Goal: Contribute content: Contribute content

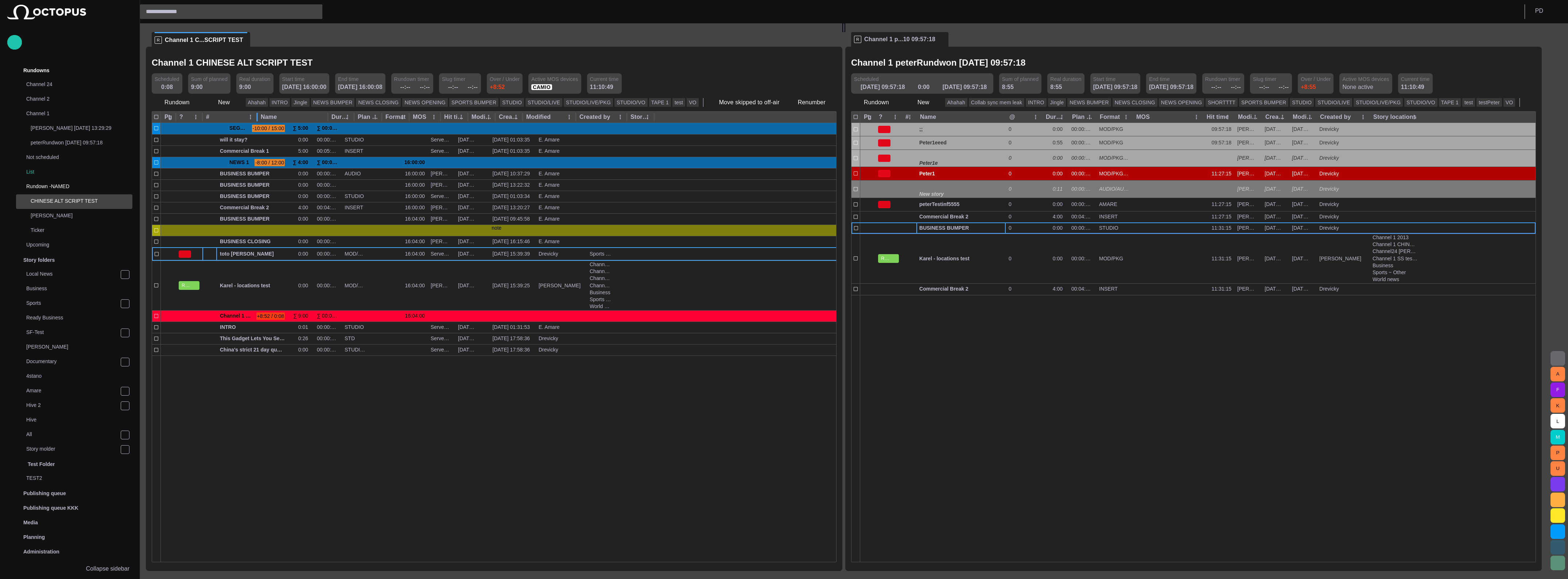
drag, startPoint x: 217, startPoint y: 114, endPoint x: 257, endPoint y: 113, distance: 40.0
click at [257, 113] on div at bounding box center [257, 117] width 4 height 12
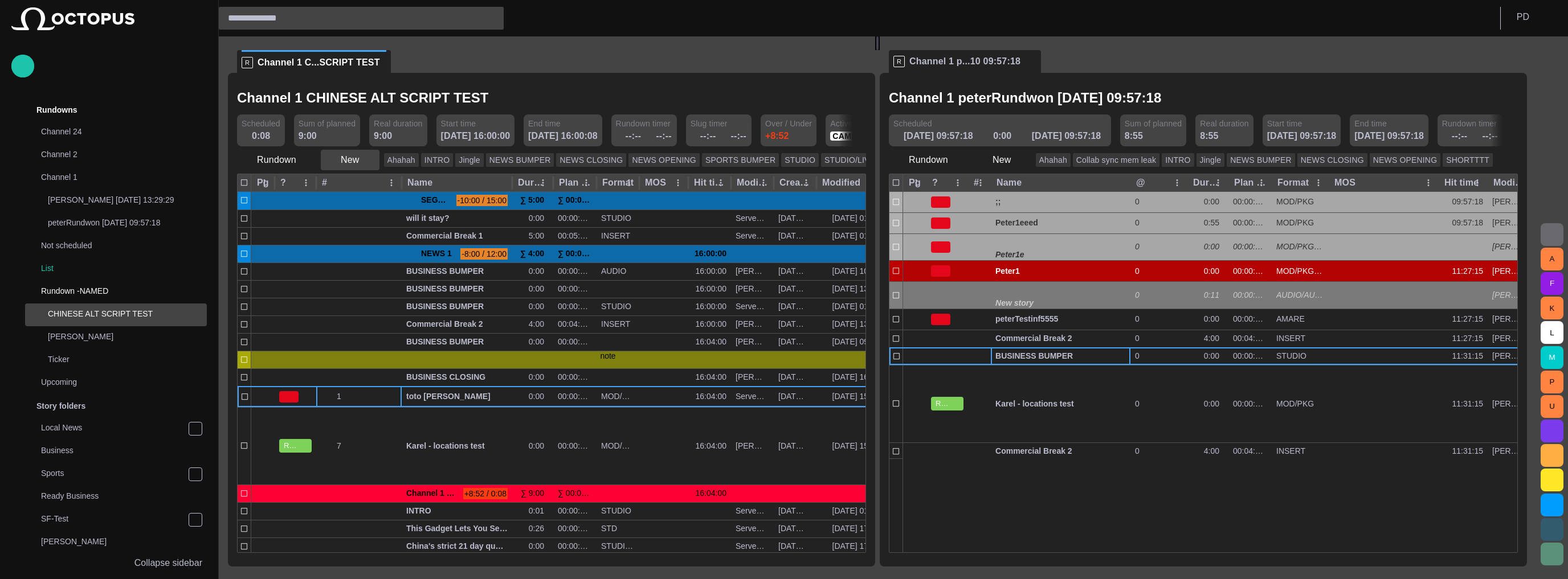
click at [358, 164] on button "New" at bounding box center [350, 161] width 59 height 21
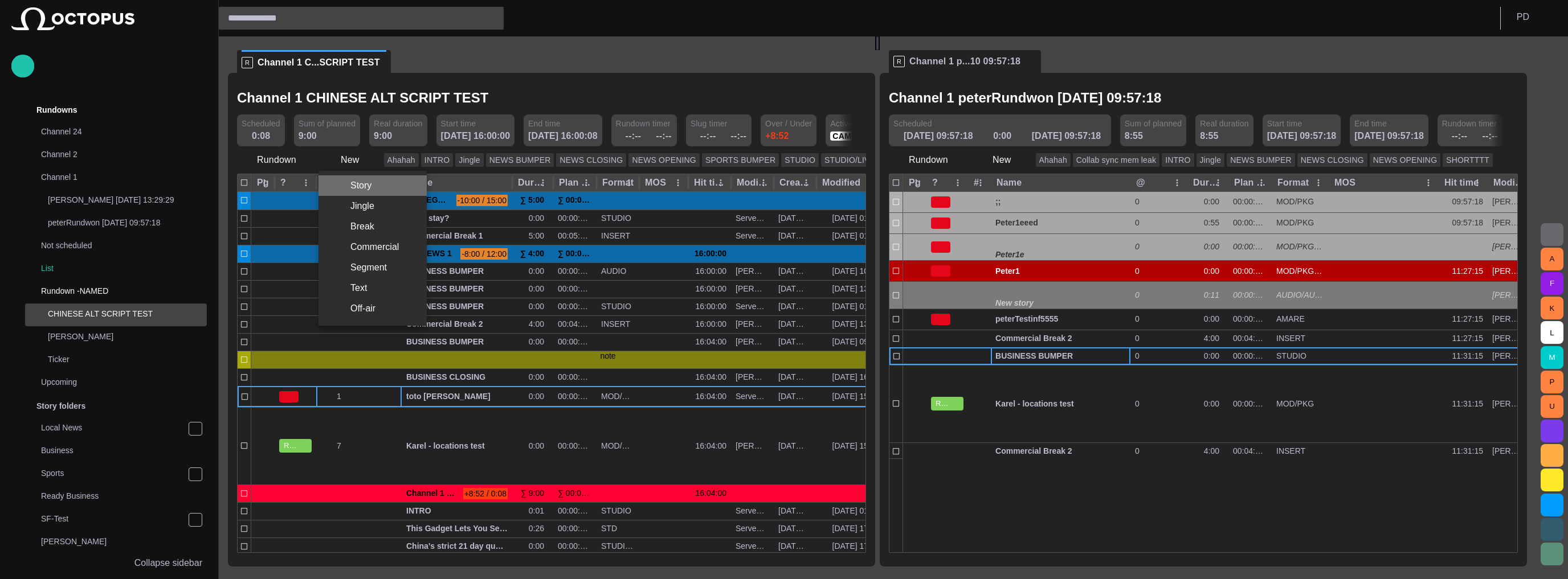
click at [370, 187] on li "Story" at bounding box center [373, 186] width 108 height 21
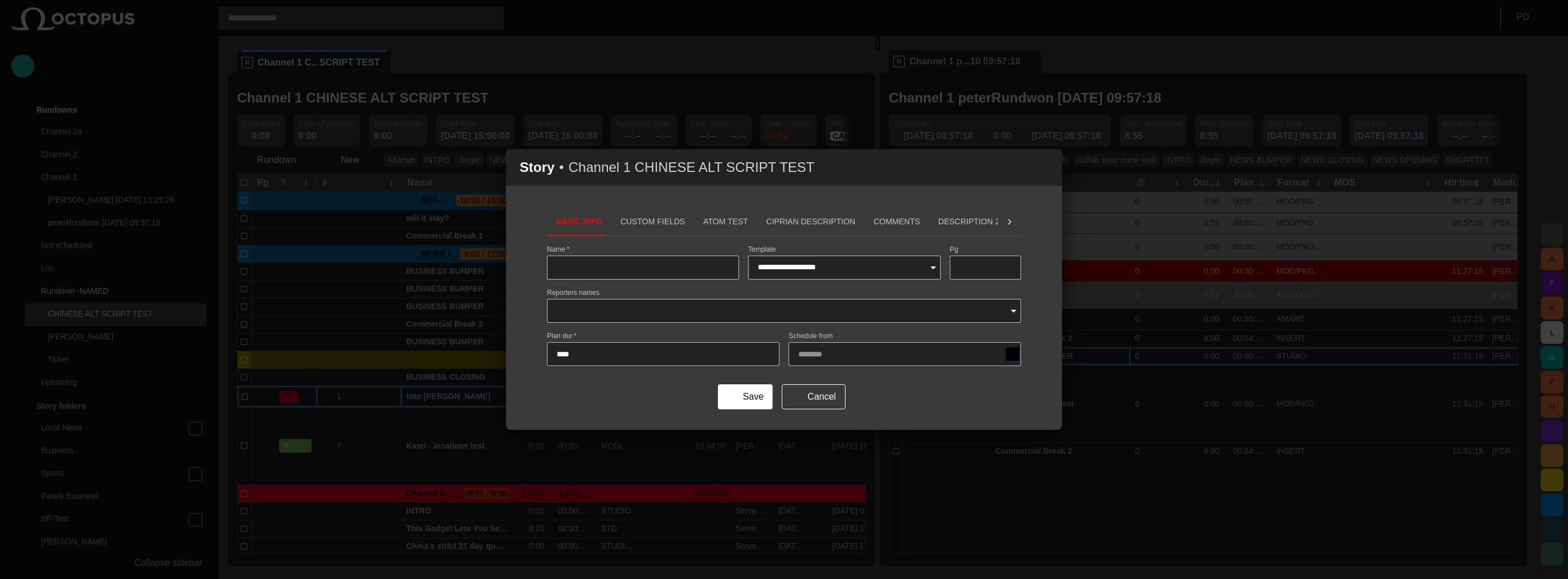
click at [619, 260] on div at bounding box center [643, 267] width 192 height 24
type input "**********"
click at [738, 393] on button "Save" at bounding box center [745, 396] width 55 height 25
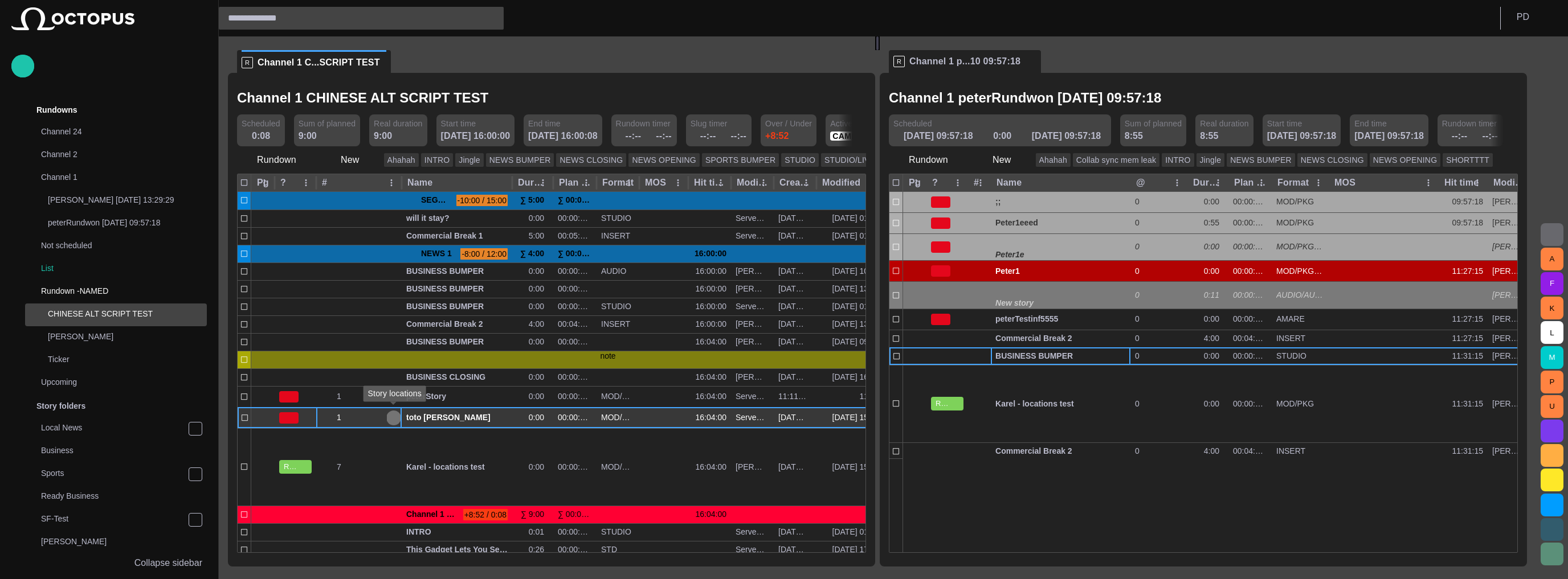
click at [395, 419] on span "button" at bounding box center [394, 418] width 10 height 10
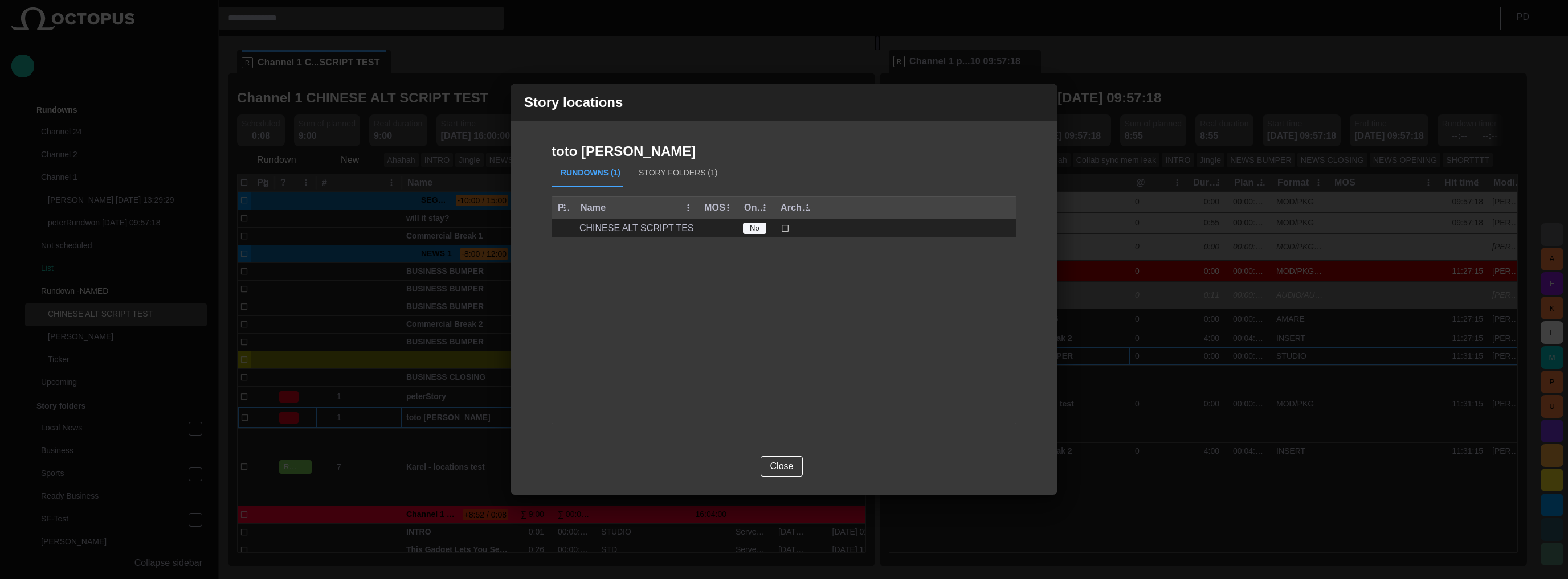
click at [654, 176] on button "Story Folders (1)" at bounding box center [678, 173] width 97 height 28
click at [586, 173] on button "Rundowns (1)" at bounding box center [590, 173] width 78 height 28
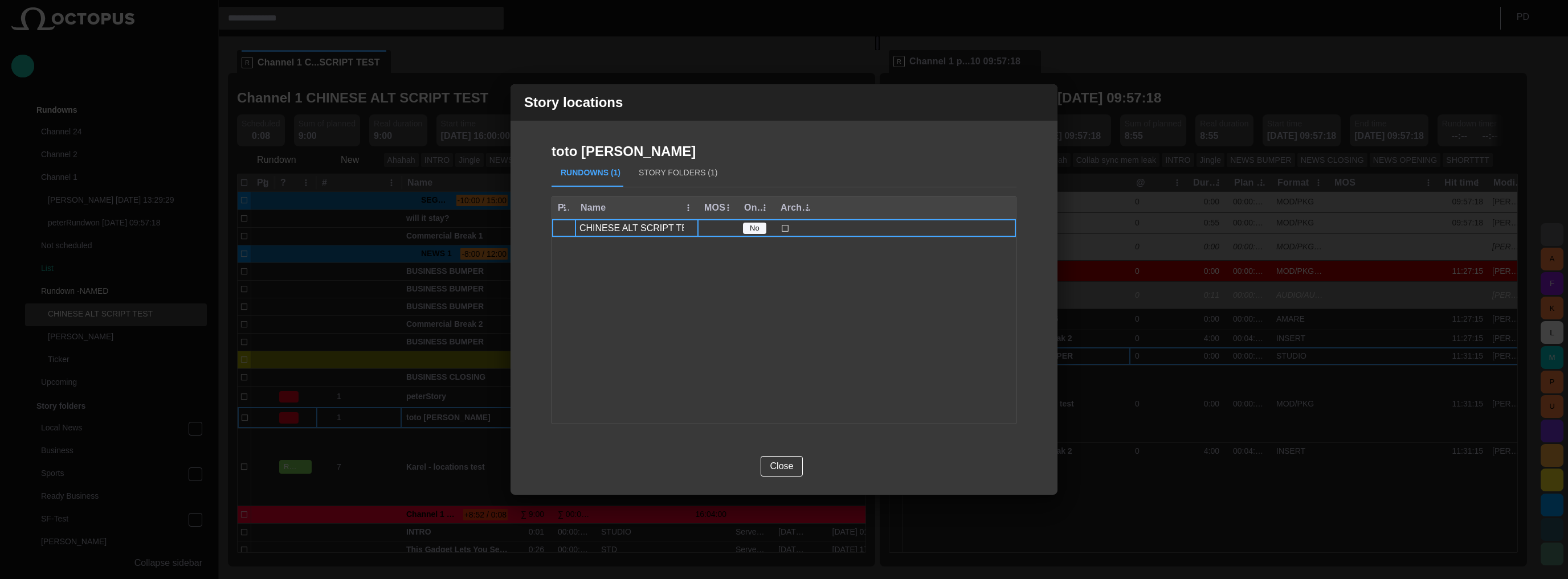
click at [605, 225] on div "CHINESE ALT SCRIPT TEST" at bounding box center [636, 228] width 114 height 12
click at [682, 171] on button "Story Folders (1)" at bounding box center [678, 173] width 97 height 28
click at [759, 229] on span "button" at bounding box center [756, 228] width 11 height 11
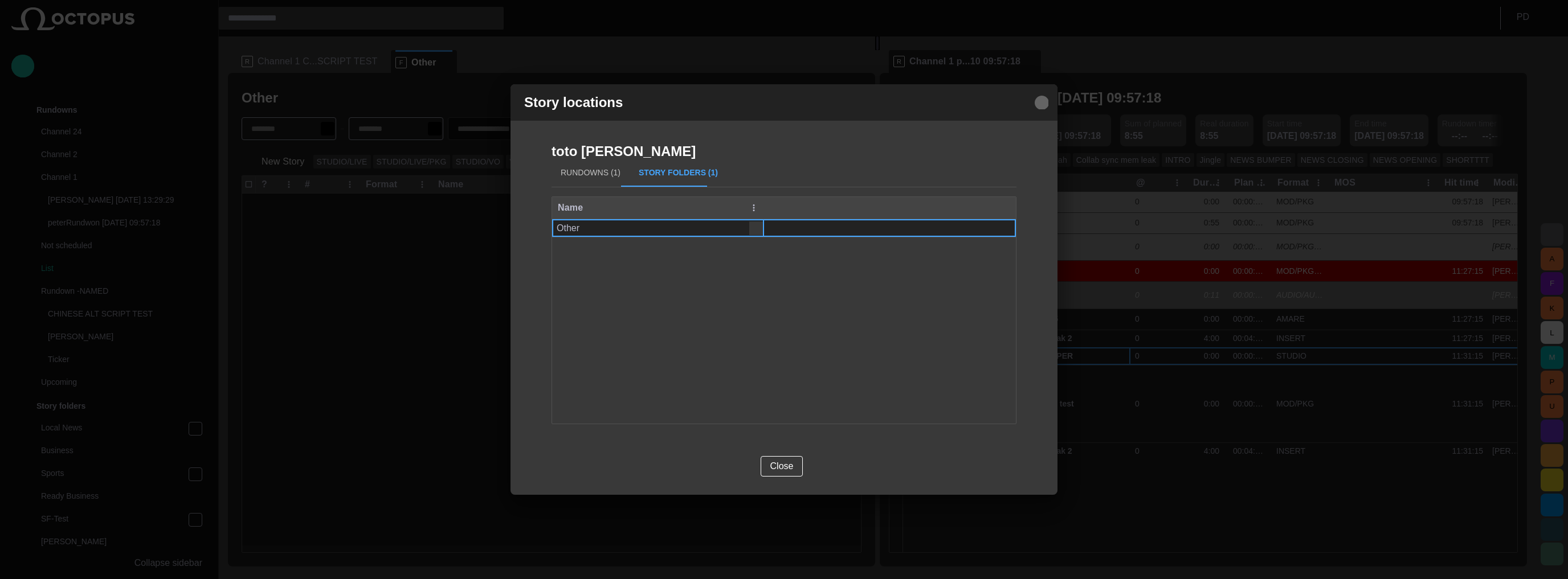
click at [1039, 103] on span "button" at bounding box center [1041, 103] width 13 height 13
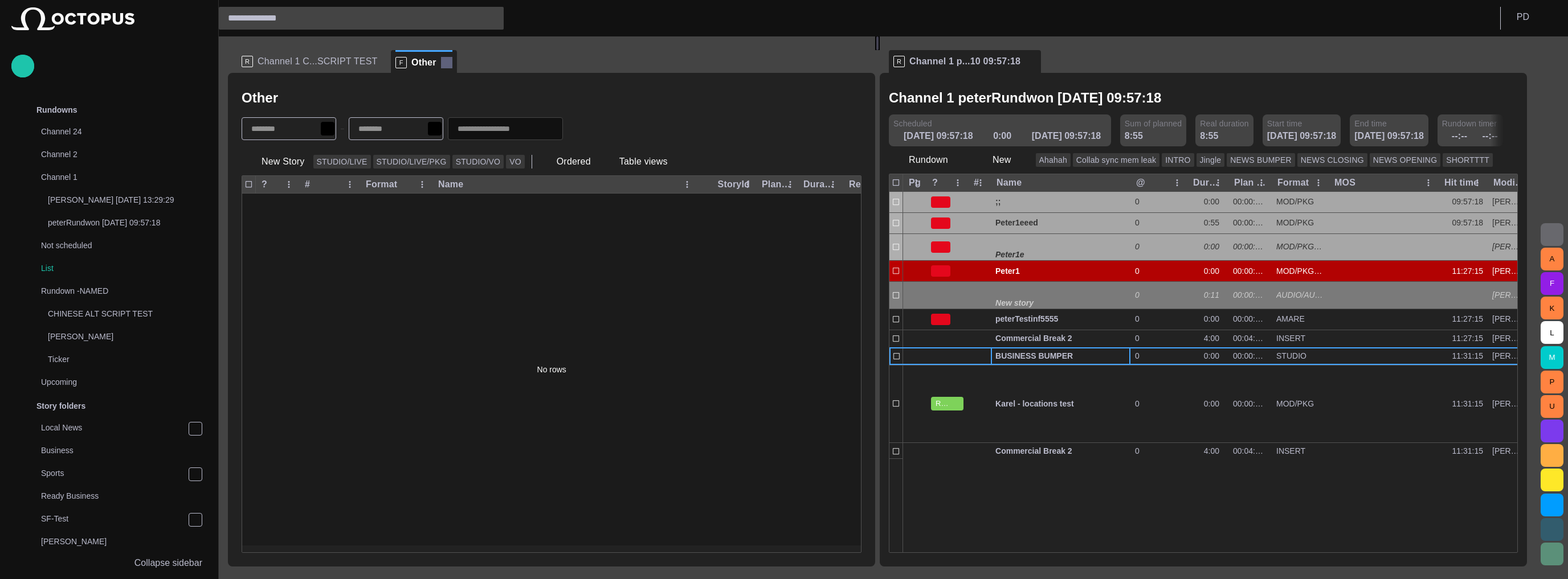
click at [441, 58] on span at bounding box center [447, 63] width 11 height 11
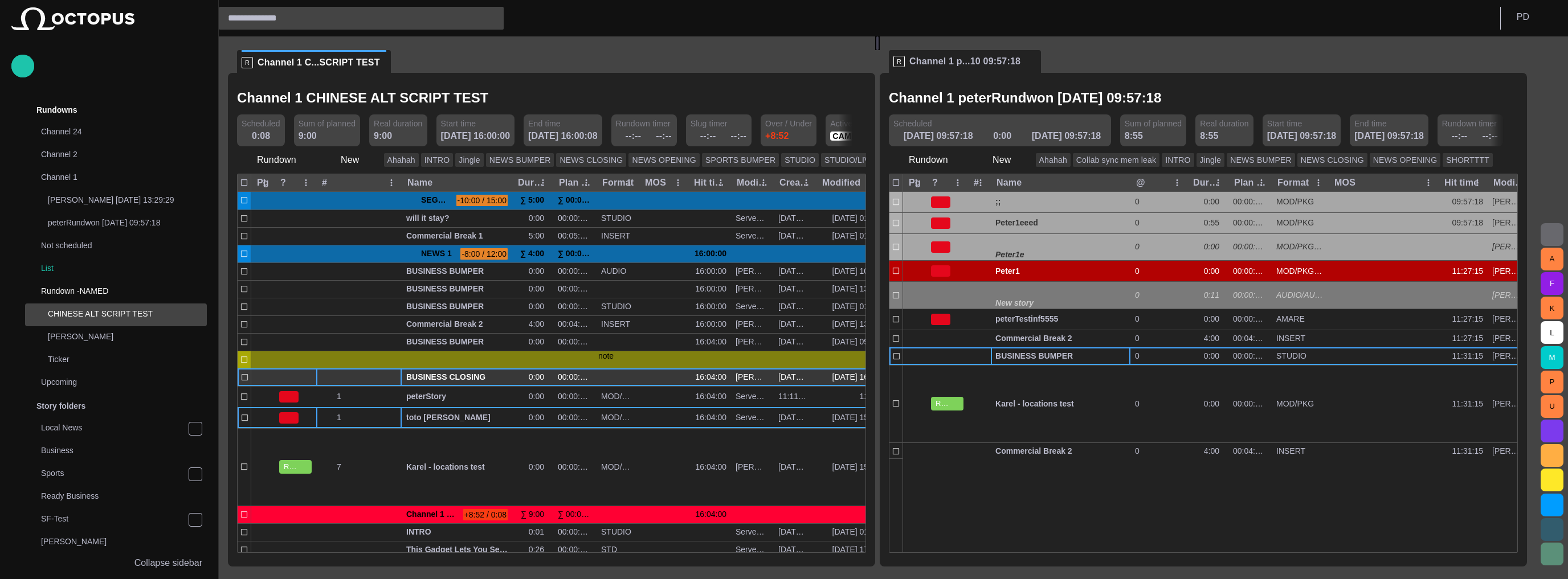
click at [355, 376] on div at bounding box center [358, 377] width 86 height 18
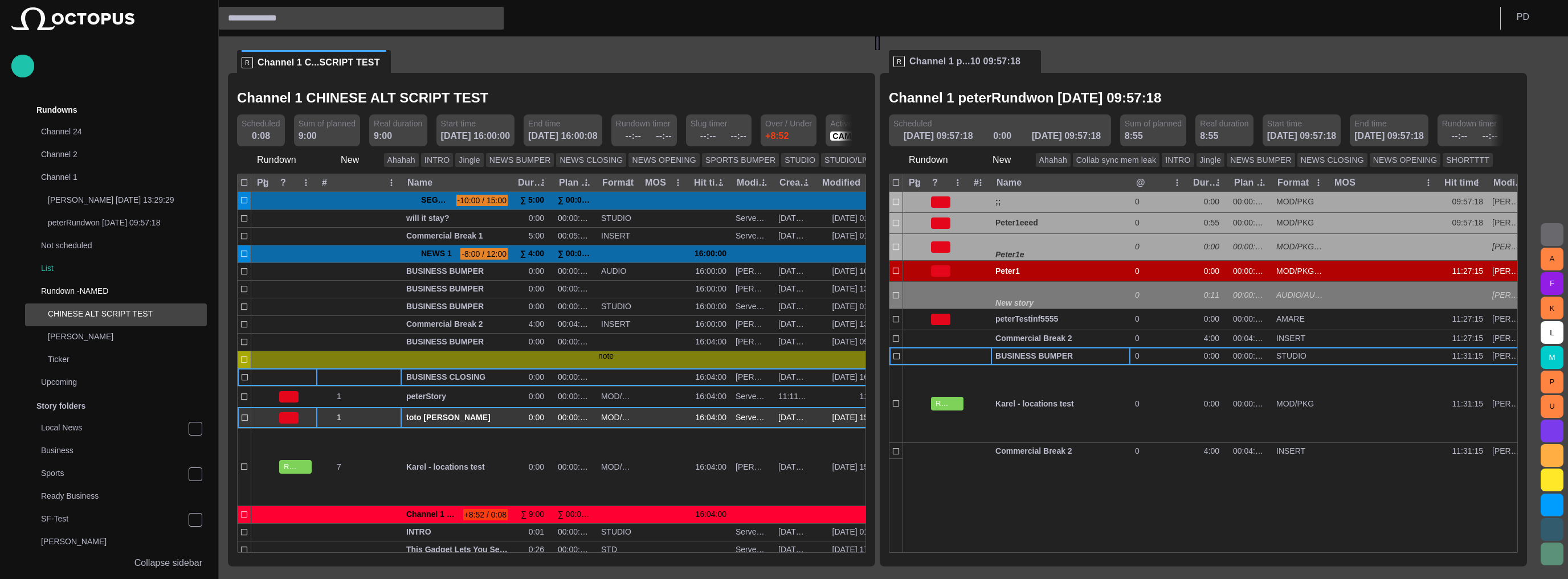
click at [369, 411] on div "1" at bounding box center [358, 418] width 76 height 21
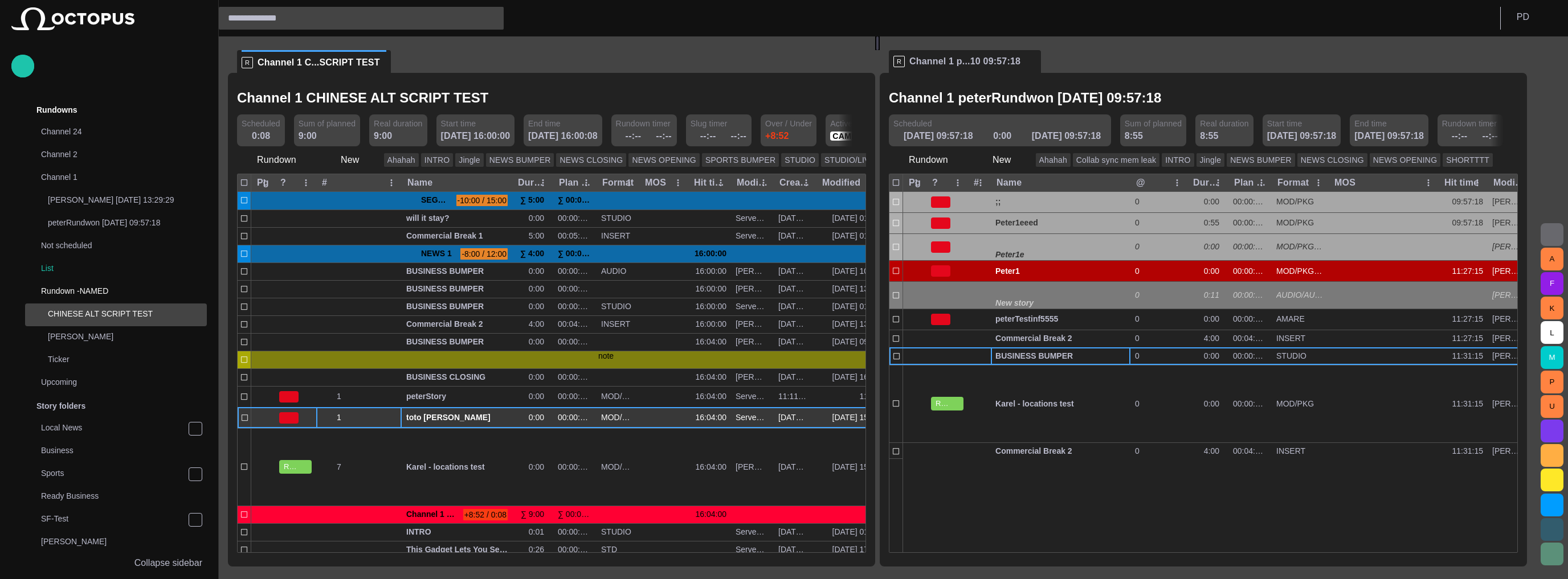
click at [392, 417] on span "button" at bounding box center [394, 418] width 10 height 10
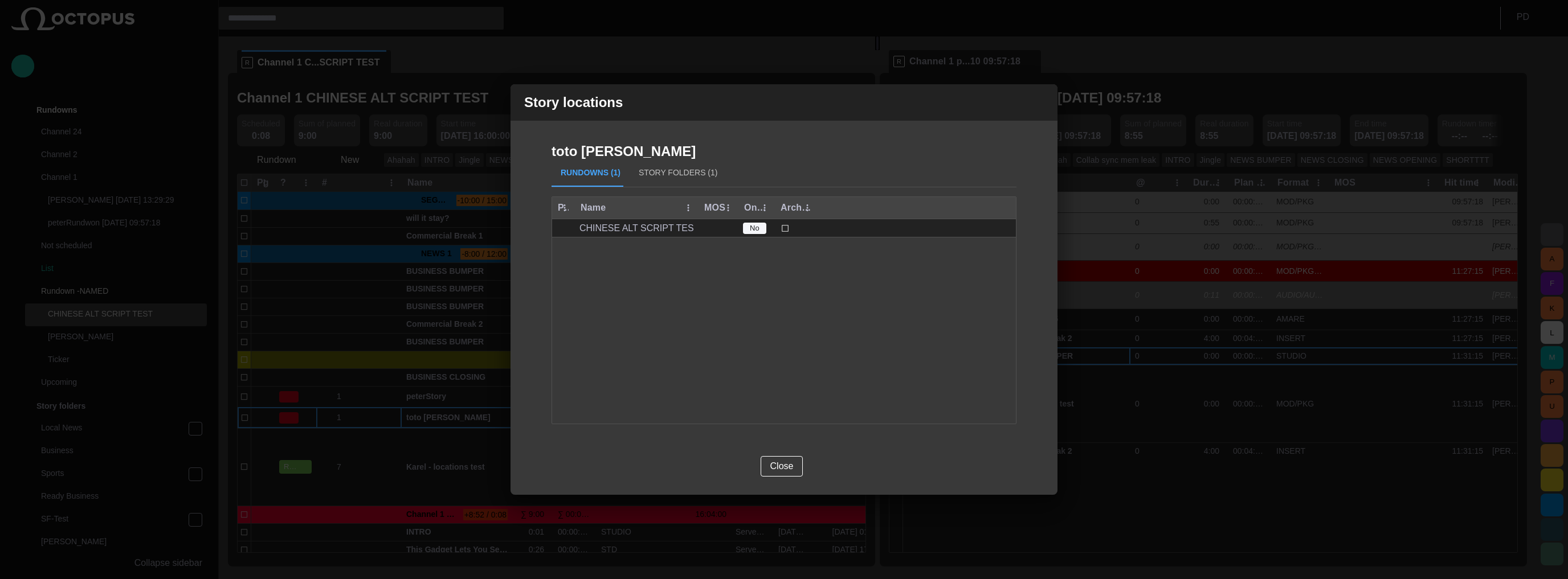
click at [674, 168] on button "Story Folders (1)" at bounding box center [678, 173] width 97 height 28
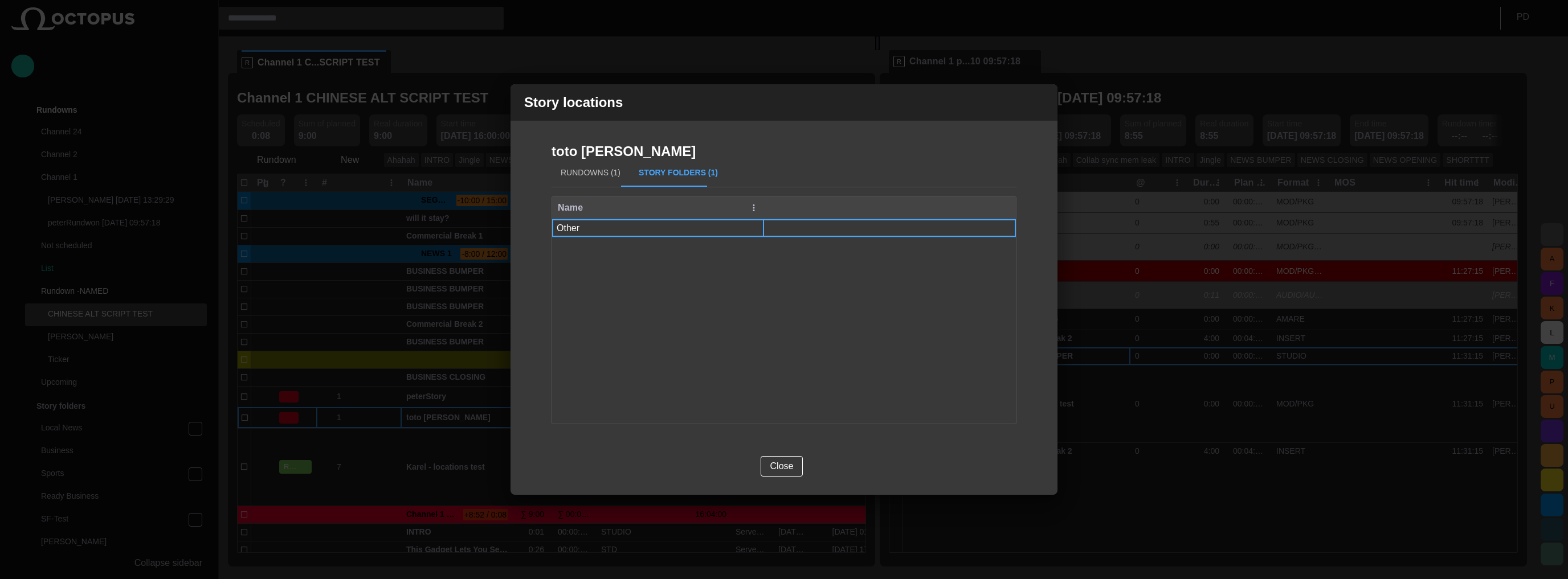
click at [573, 228] on div "Other" at bounding box center [568, 228] width 23 height 12
click at [758, 226] on span "button" at bounding box center [756, 228] width 11 height 11
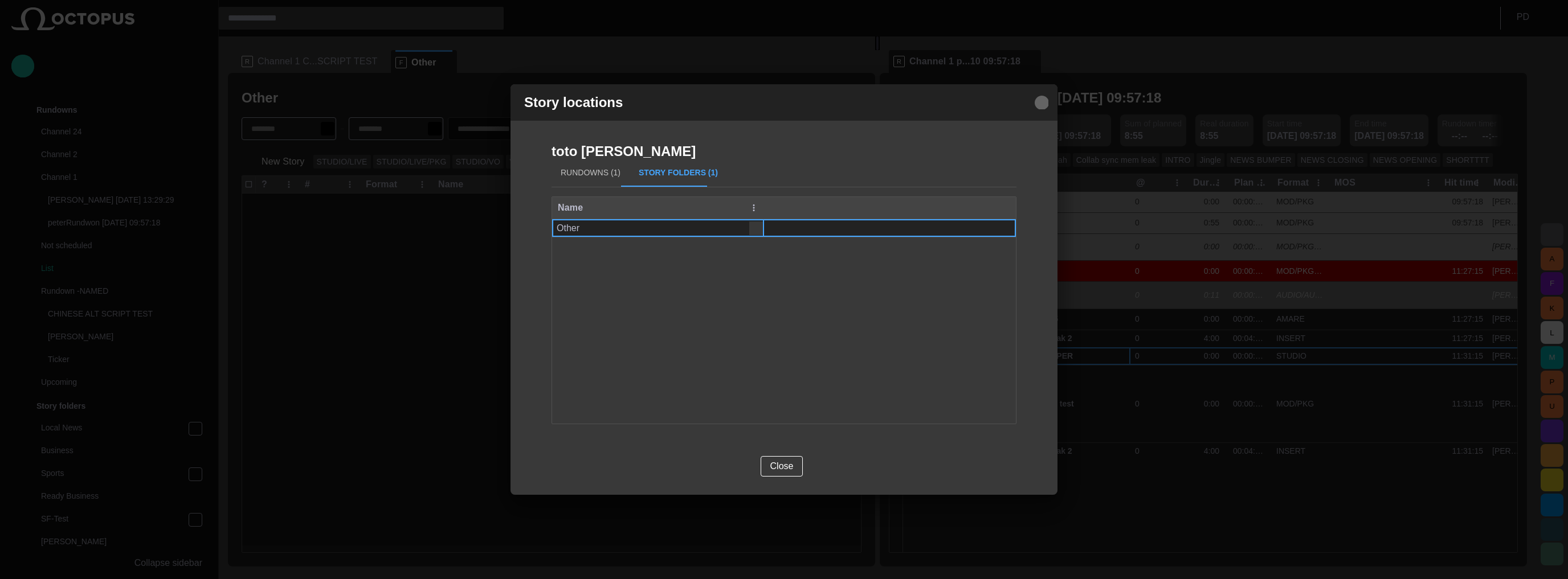
click at [1044, 103] on span "button" at bounding box center [1041, 103] width 13 height 13
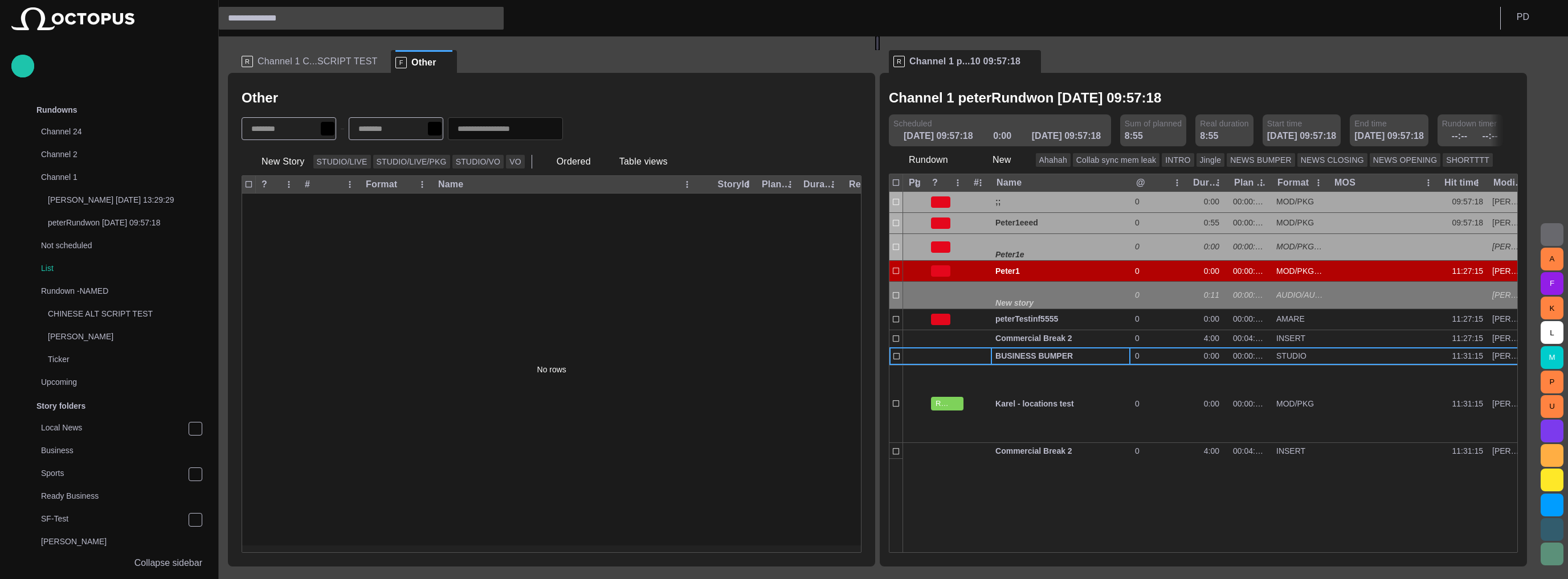
drag, startPoint x: 436, startPoint y: 64, endPoint x: 408, endPoint y: 70, distance: 28.6
click at [441, 64] on span at bounding box center [447, 63] width 11 height 11
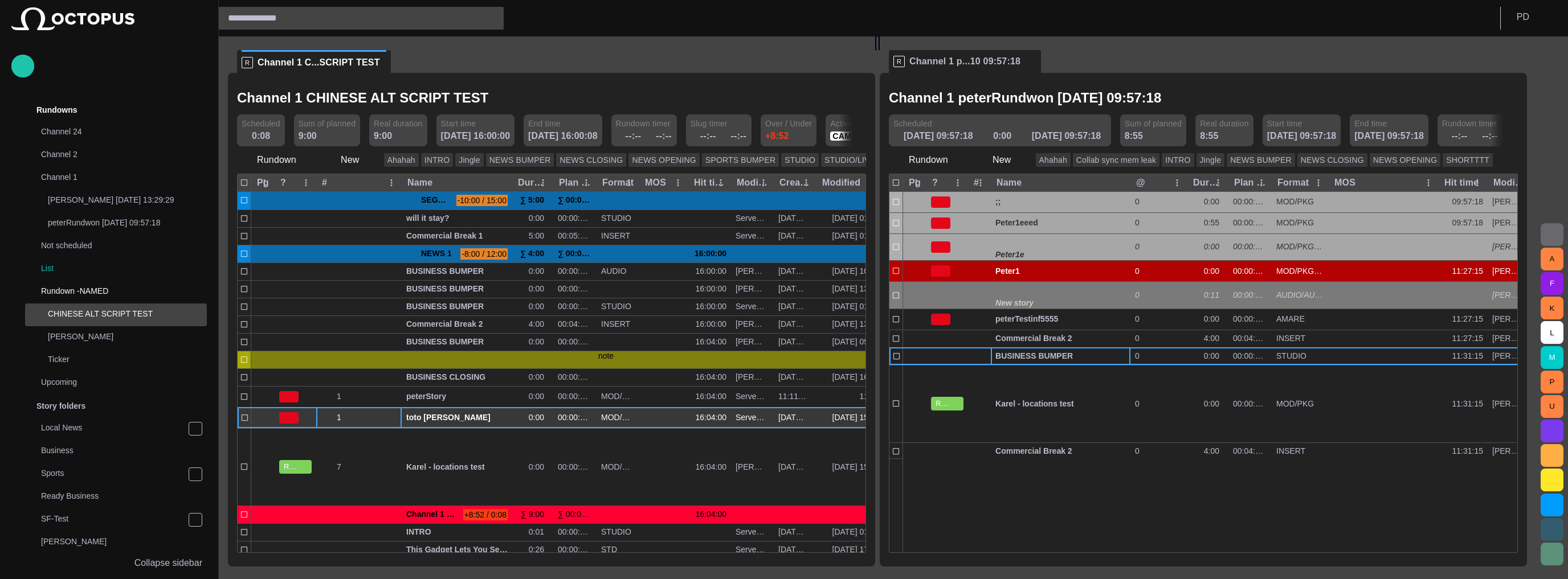
click at [392, 418] on span "button" at bounding box center [394, 418] width 10 height 10
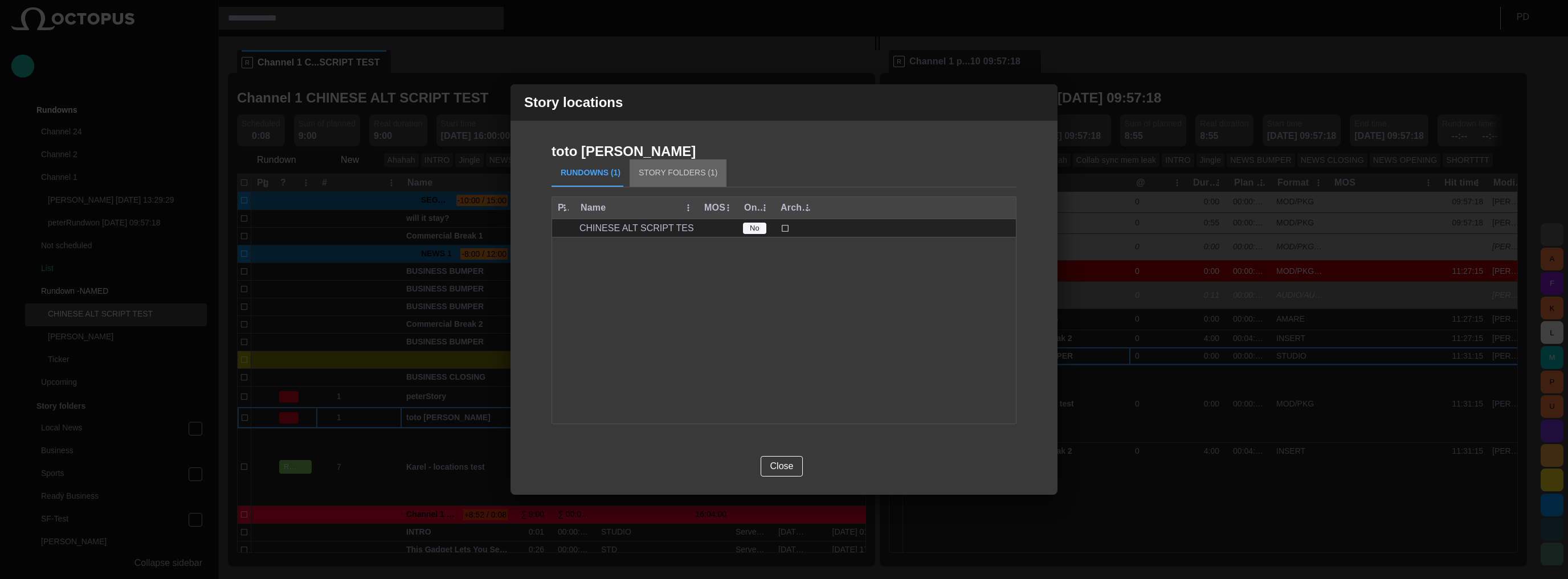
click at [677, 177] on button "Story Folders (1)" at bounding box center [678, 173] width 97 height 28
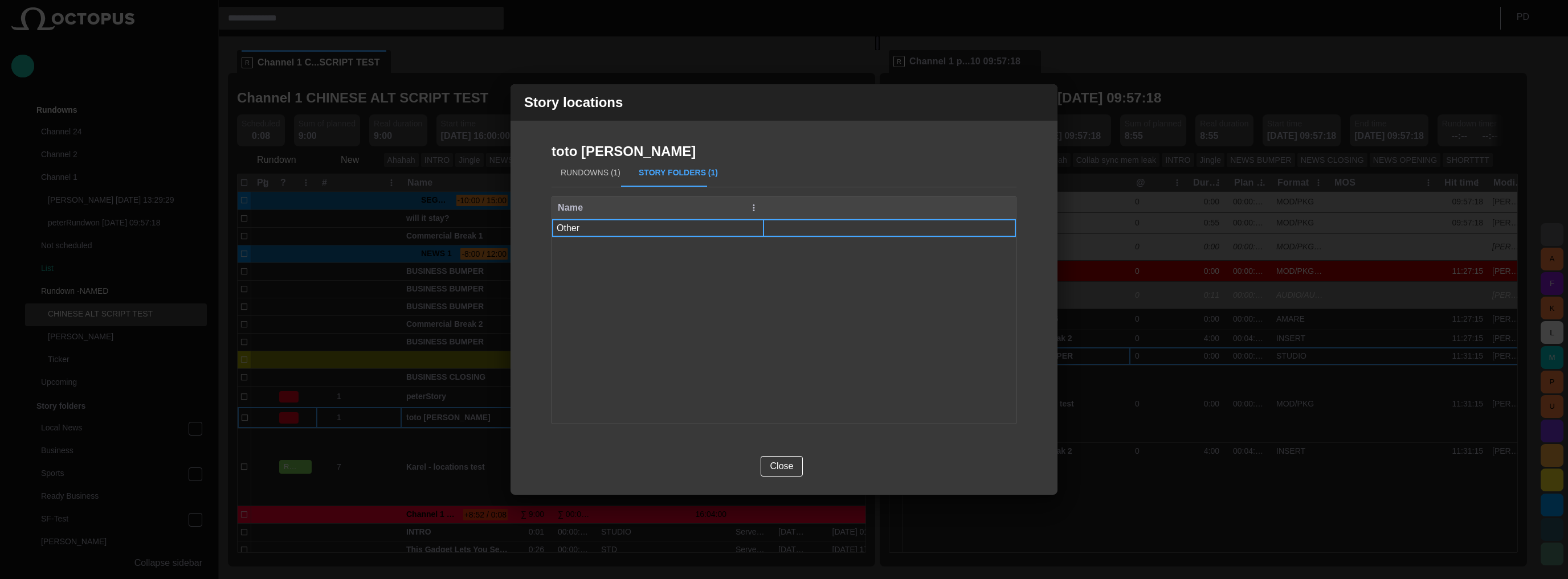
click at [648, 221] on div "Other" at bounding box center [657, 228] width 212 height 18
click at [759, 228] on span "button" at bounding box center [756, 228] width 11 height 11
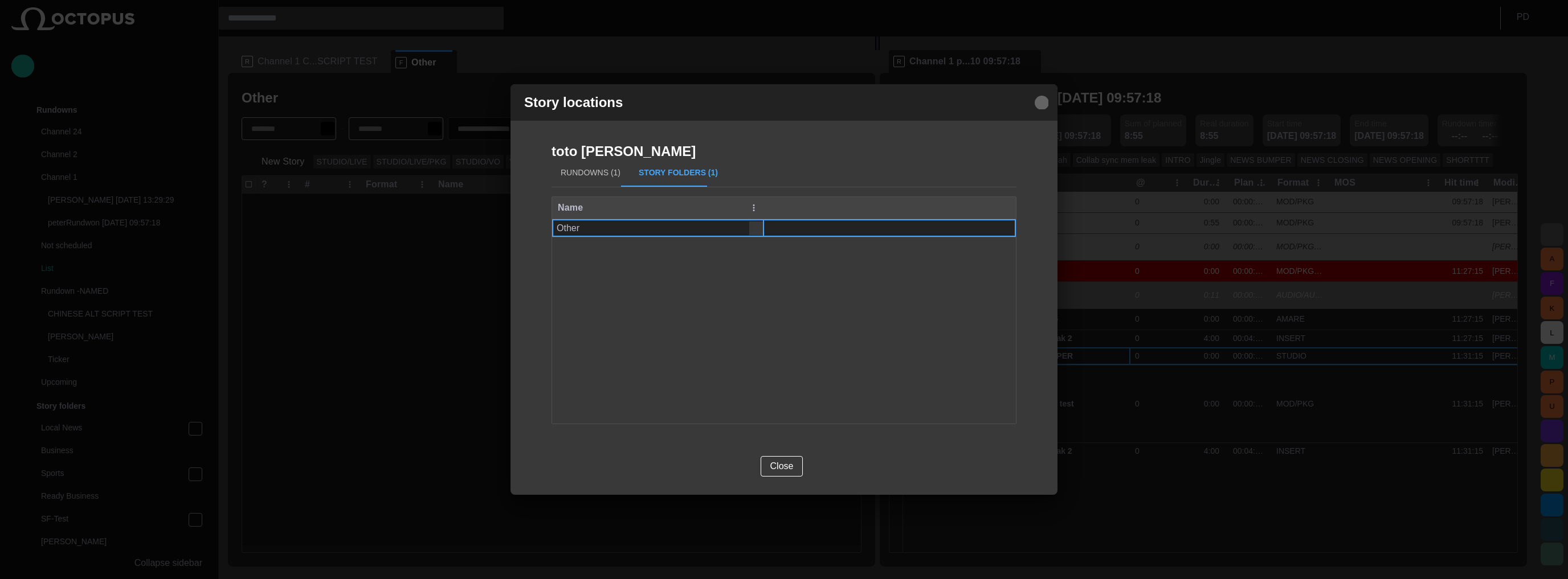
click at [1043, 103] on span "button" at bounding box center [1041, 103] width 13 height 13
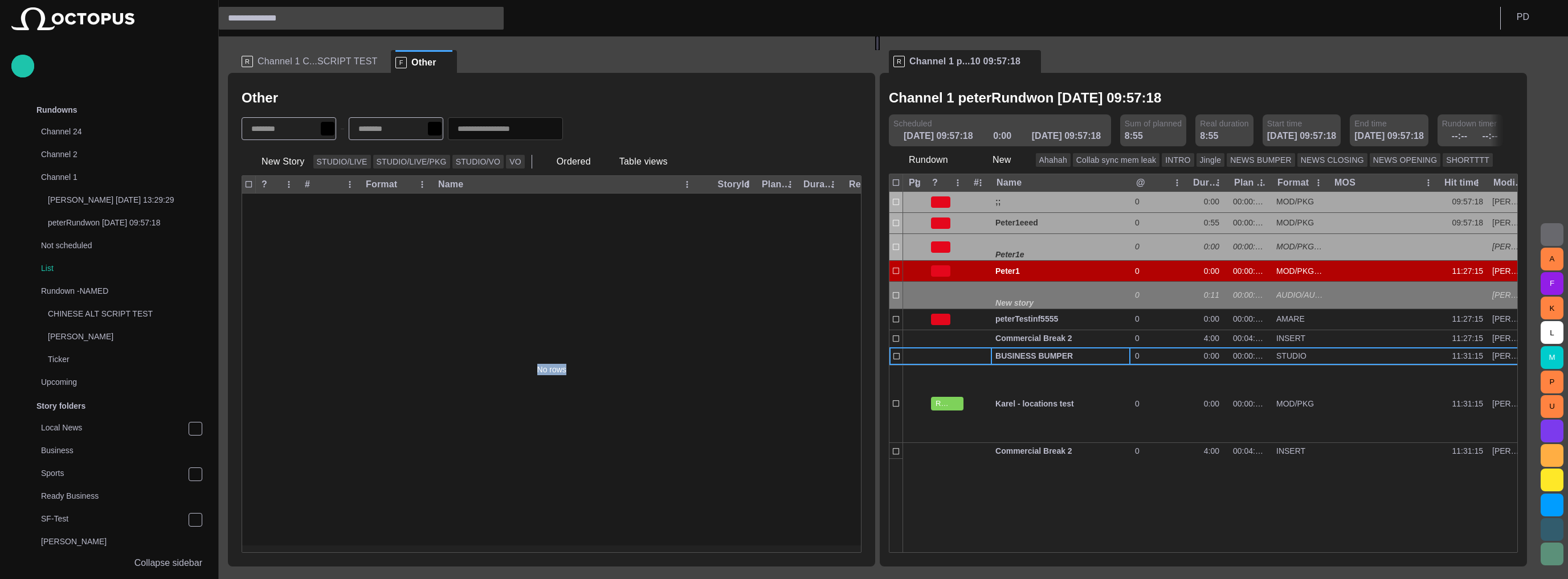
drag, startPoint x: 538, startPoint y: 360, endPoint x: 627, endPoint y: 472, distance: 143.1
click at [625, 424] on div "No rows" at bounding box center [552, 370] width 619 height 352
click at [436, 238] on div "No rows" at bounding box center [552, 370] width 619 height 352
click at [330, 61] on span "Channel 1 C...SCRIPT TEST" at bounding box center [318, 62] width 120 height 11
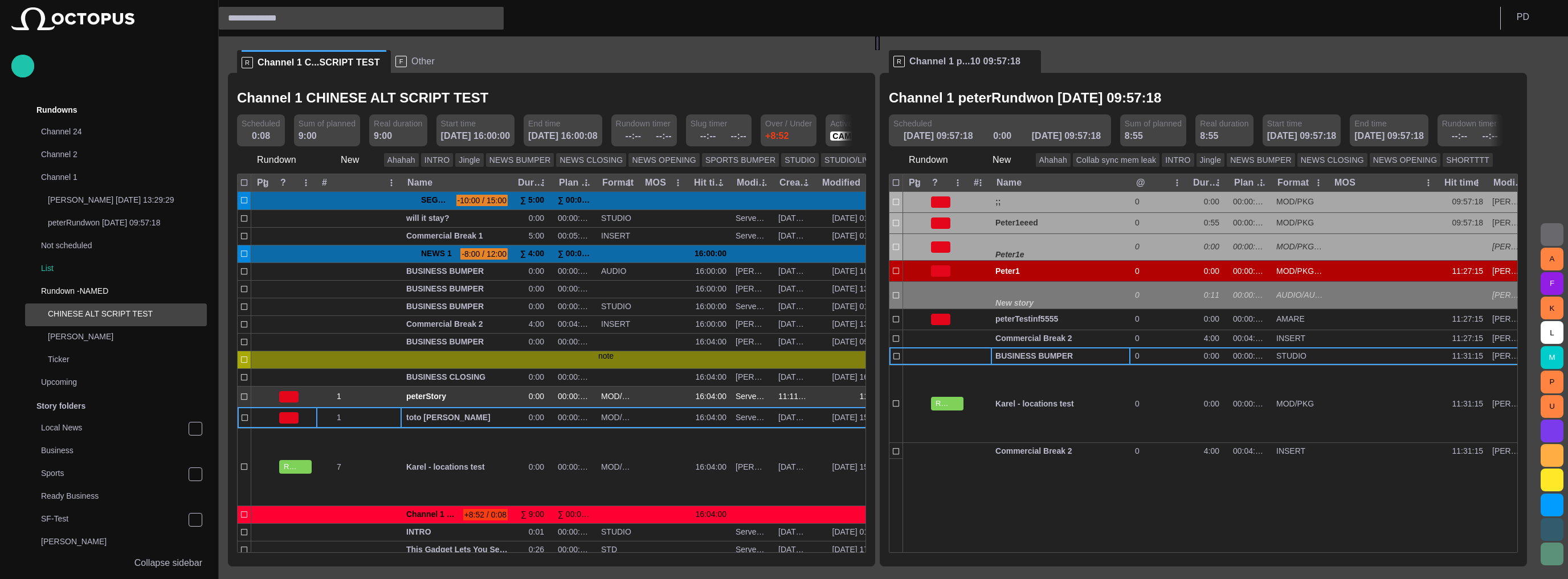
scroll to position [22, 0]
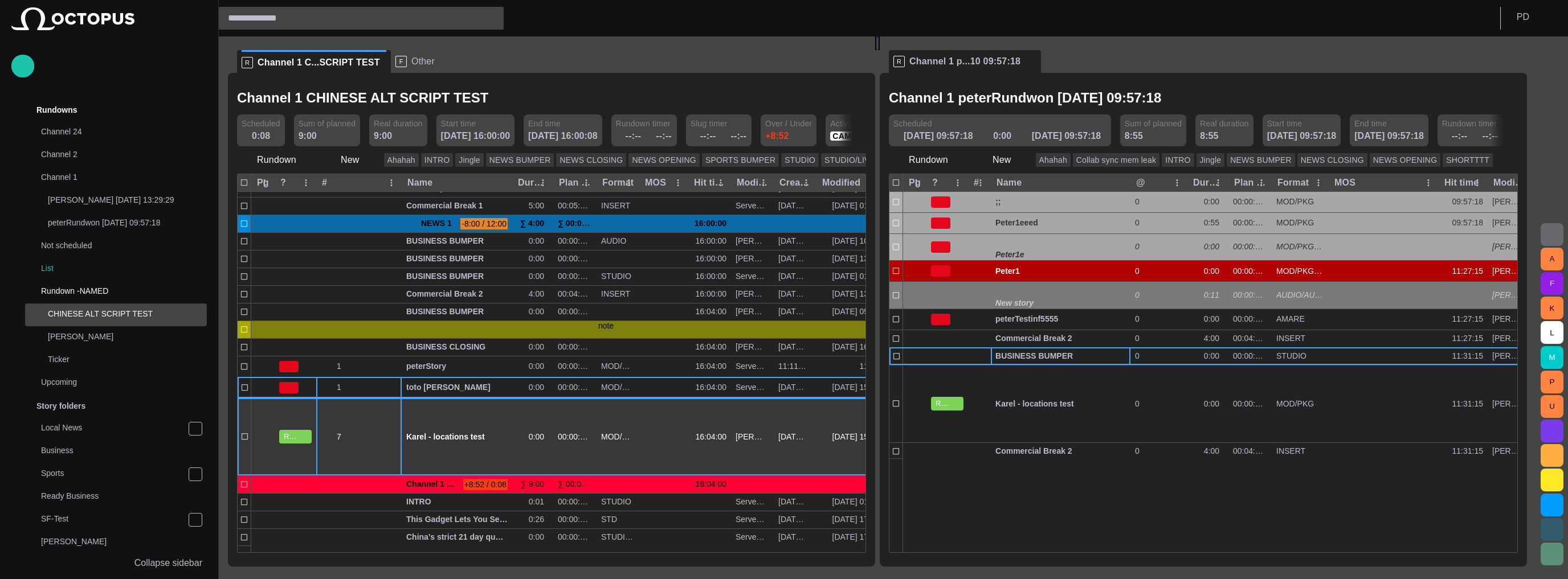
click at [397, 434] on span "button" at bounding box center [394, 437] width 10 height 10
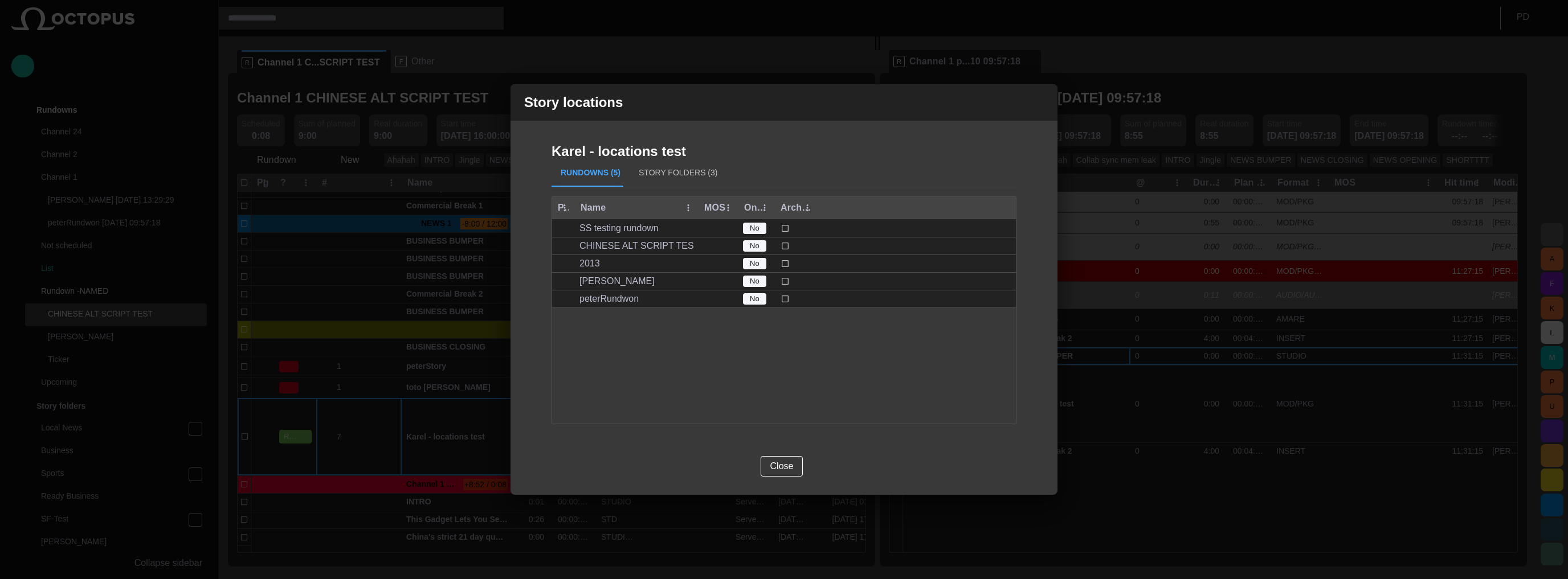
click at [673, 173] on button "Story Folders (3)" at bounding box center [678, 173] width 97 height 28
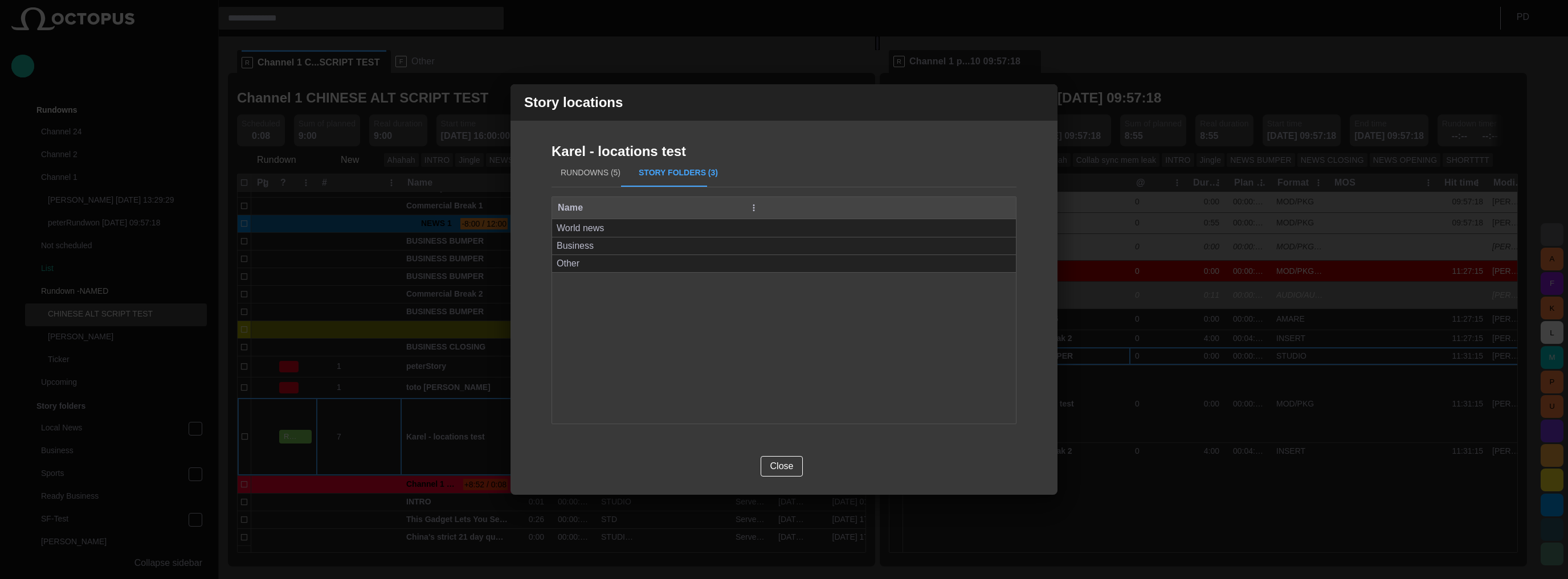
click at [606, 172] on button "Rundowns (5)" at bounding box center [590, 173] width 78 height 28
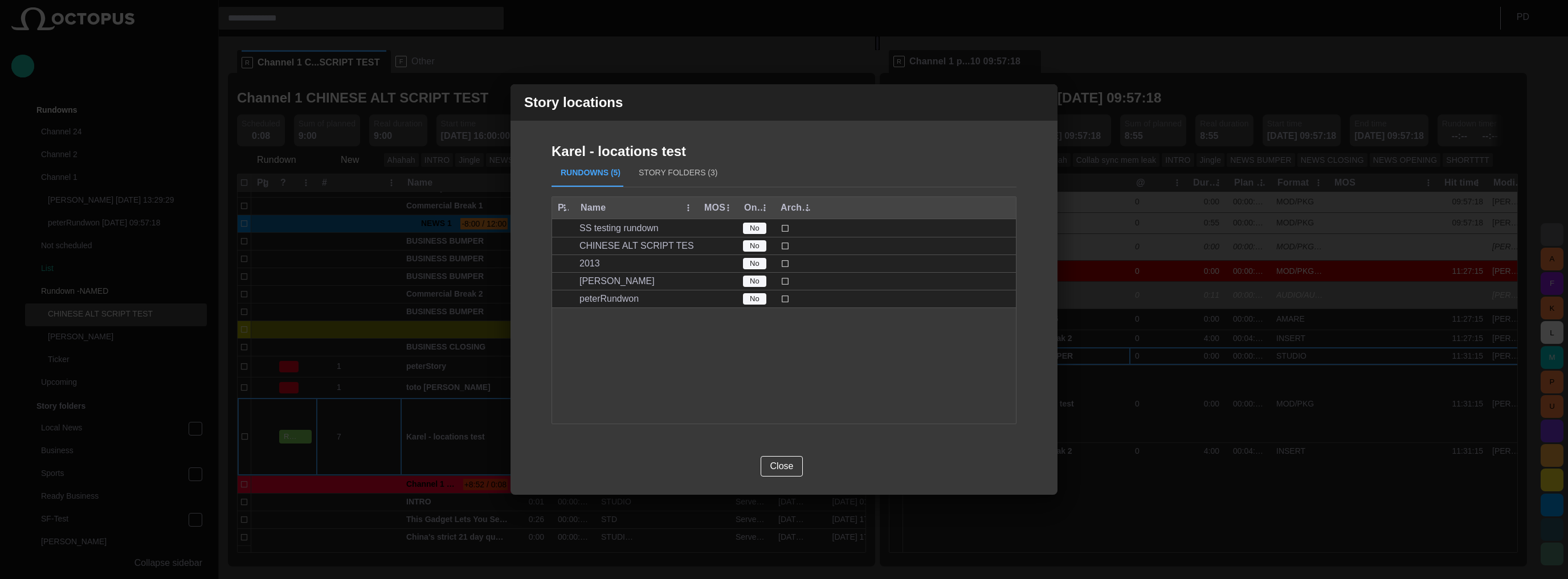
click at [664, 178] on button "Story Folders (3)" at bounding box center [678, 173] width 97 height 28
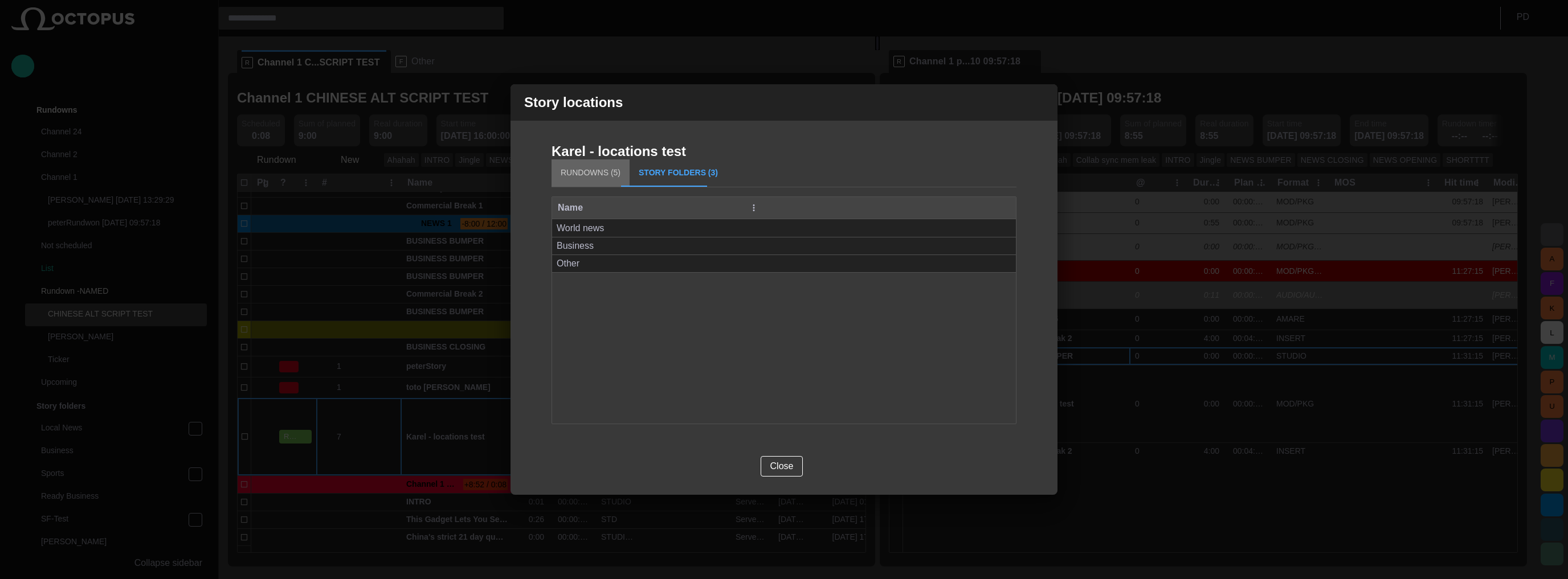
click at [591, 174] on button "Rundowns (5)" at bounding box center [590, 173] width 78 height 28
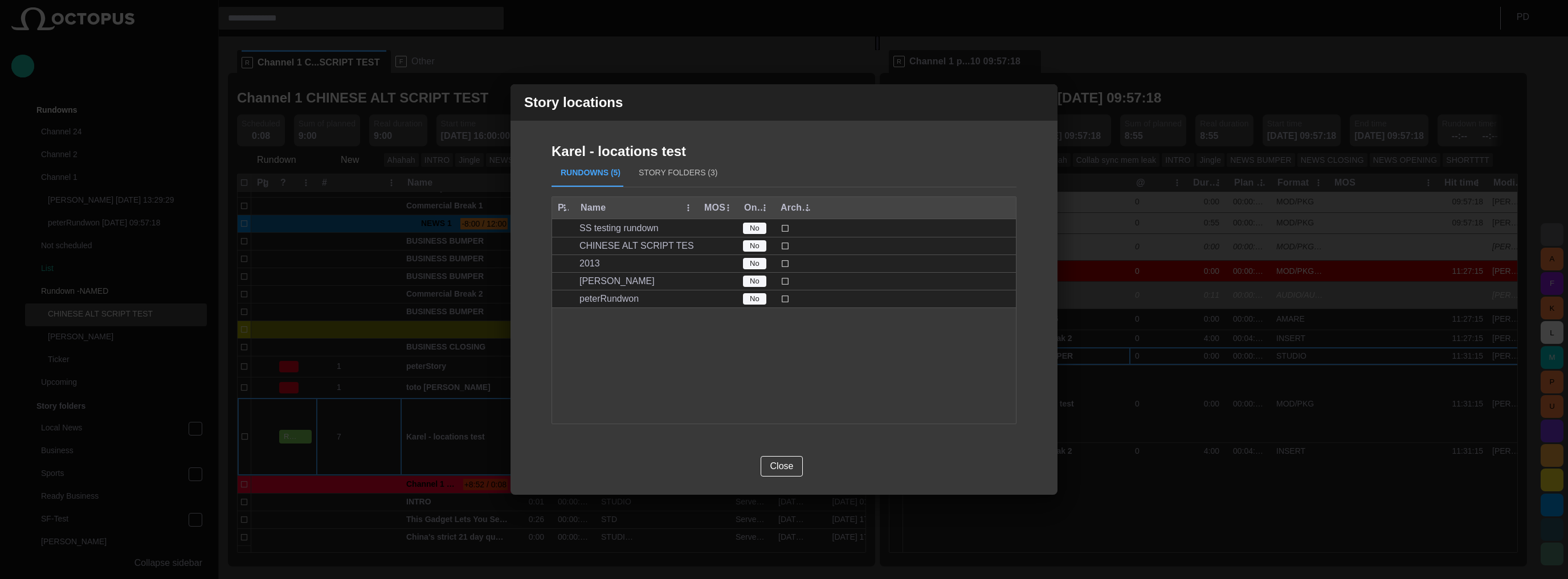
click at [1042, 103] on span "button" at bounding box center [1041, 103] width 13 height 13
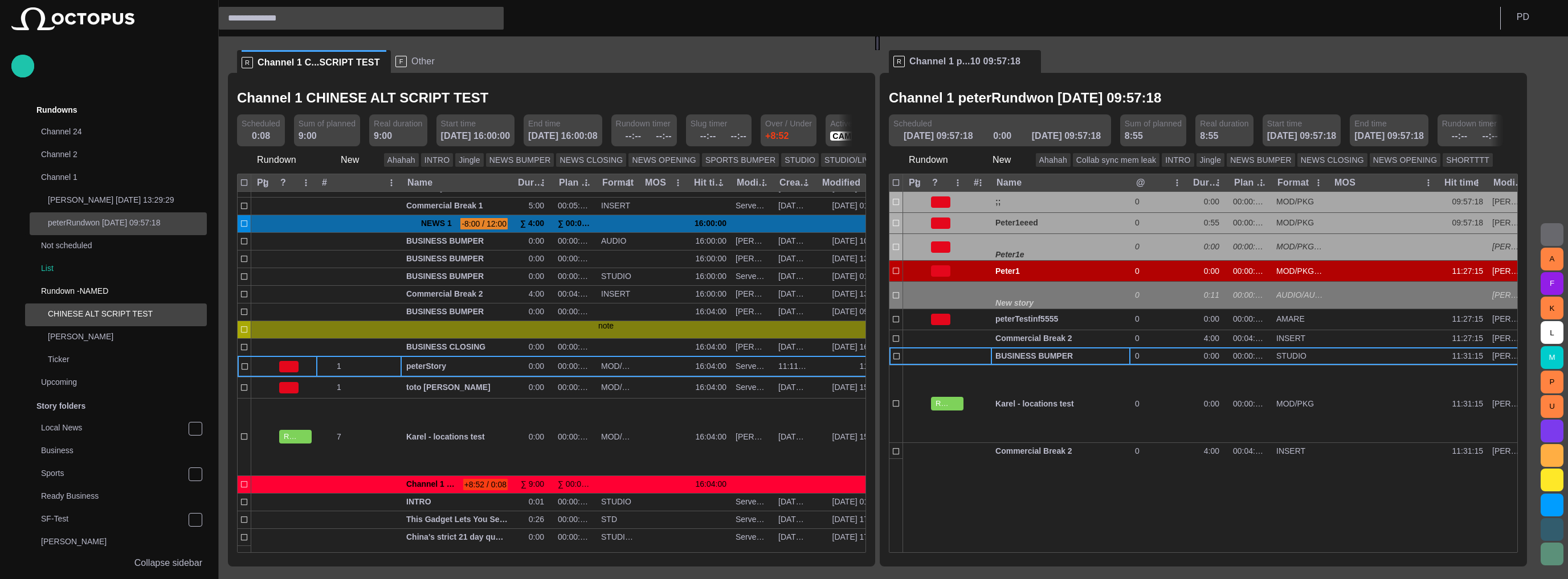
click at [91, 215] on div "peterRundwon [DATE] 09:57:18" at bounding box center [120, 222] width 175 height 16
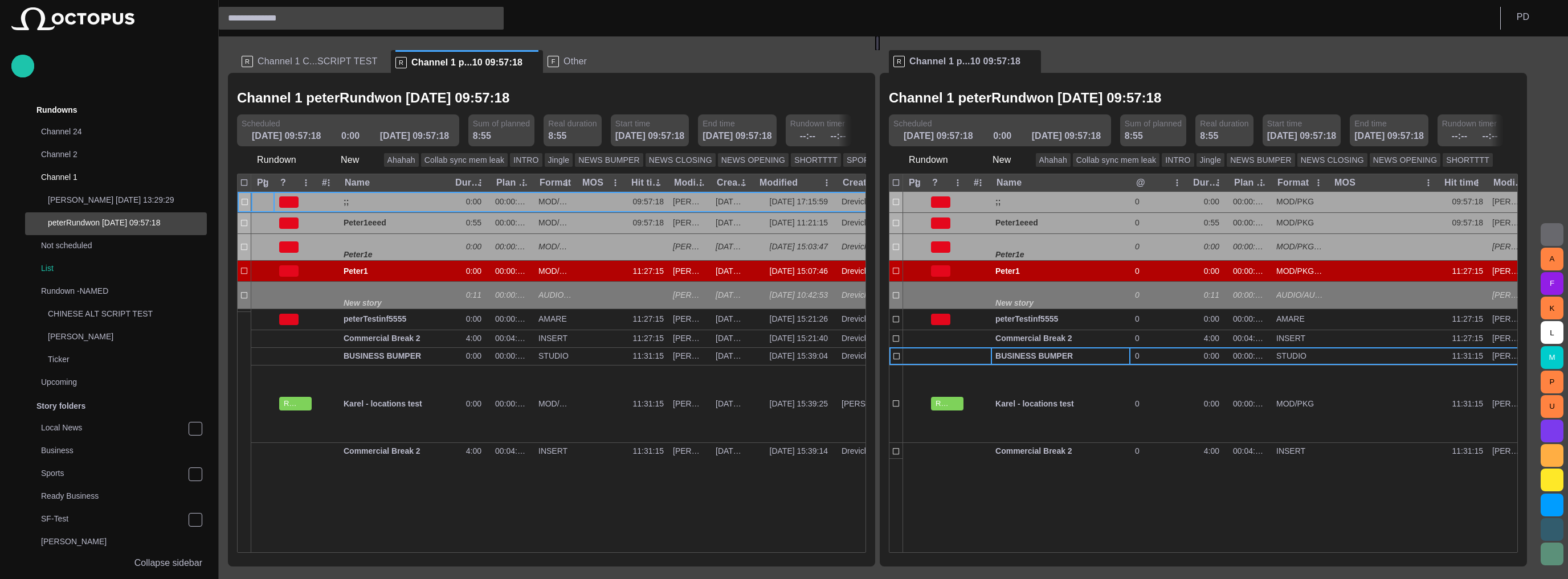
scroll to position [68, 0]
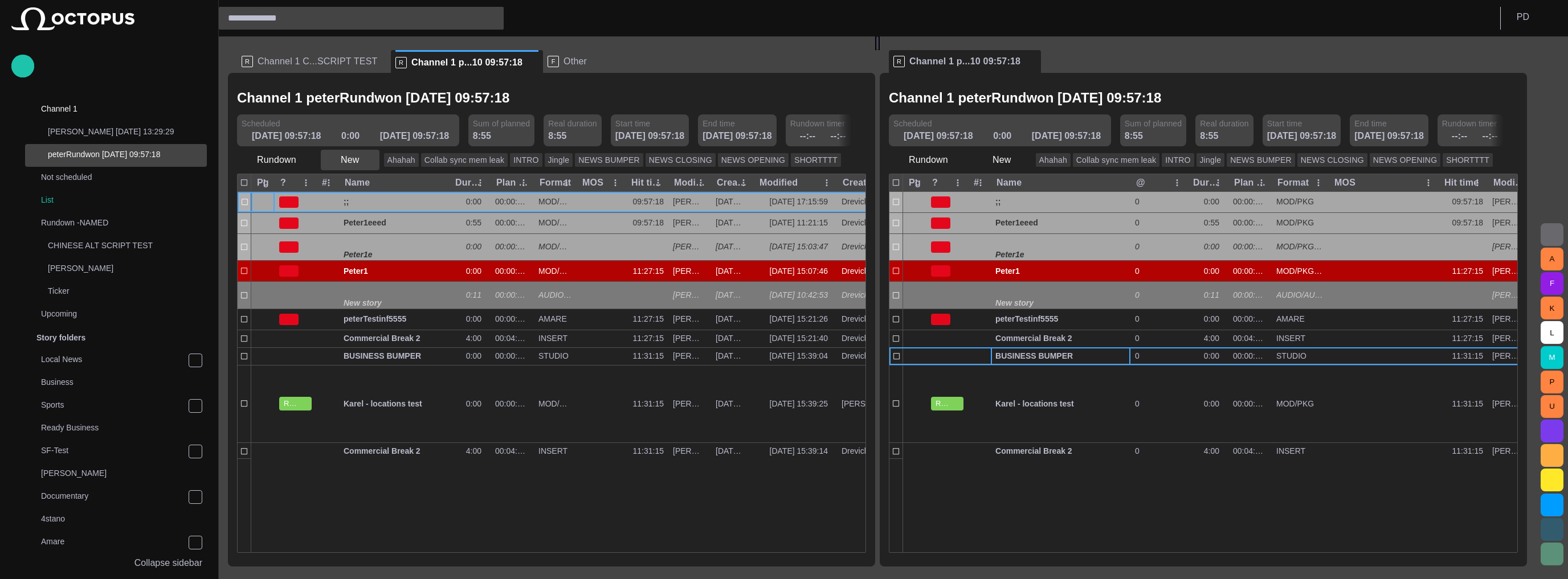
click at [346, 160] on button "New" at bounding box center [350, 161] width 59 height 21
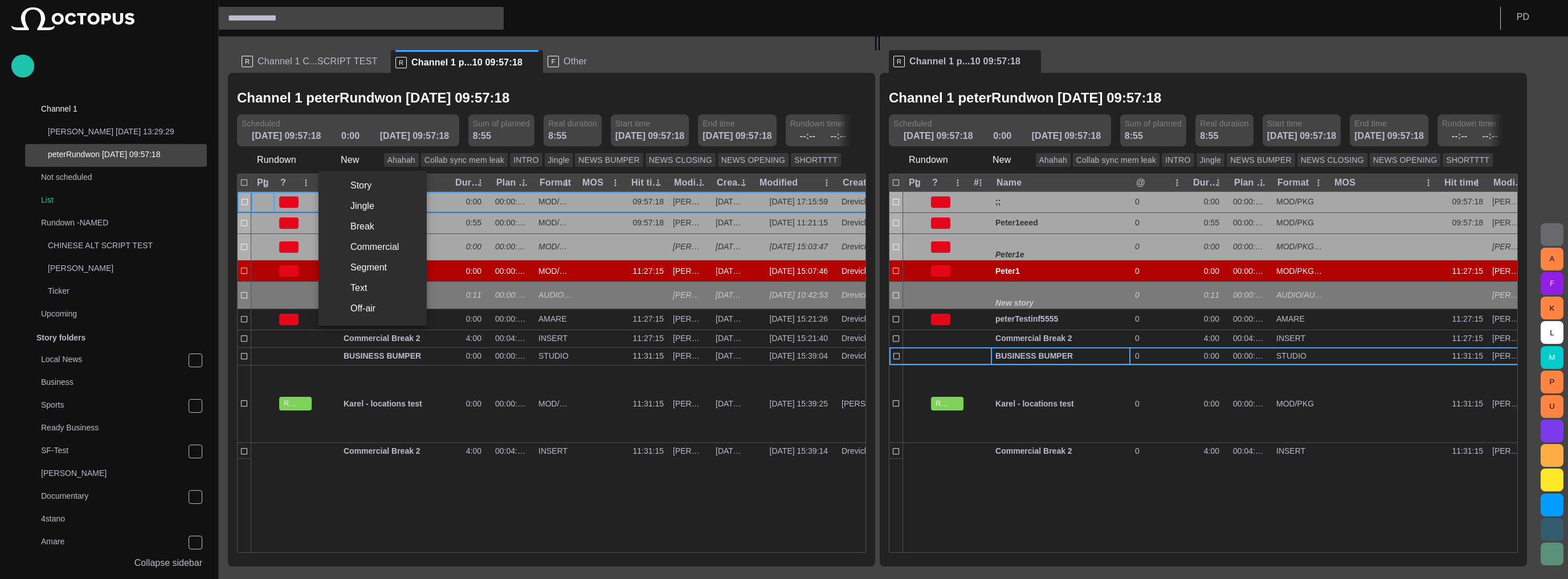
click at [363, 179] on li "Story" at bounding box center [373, 186] width 108 height 21
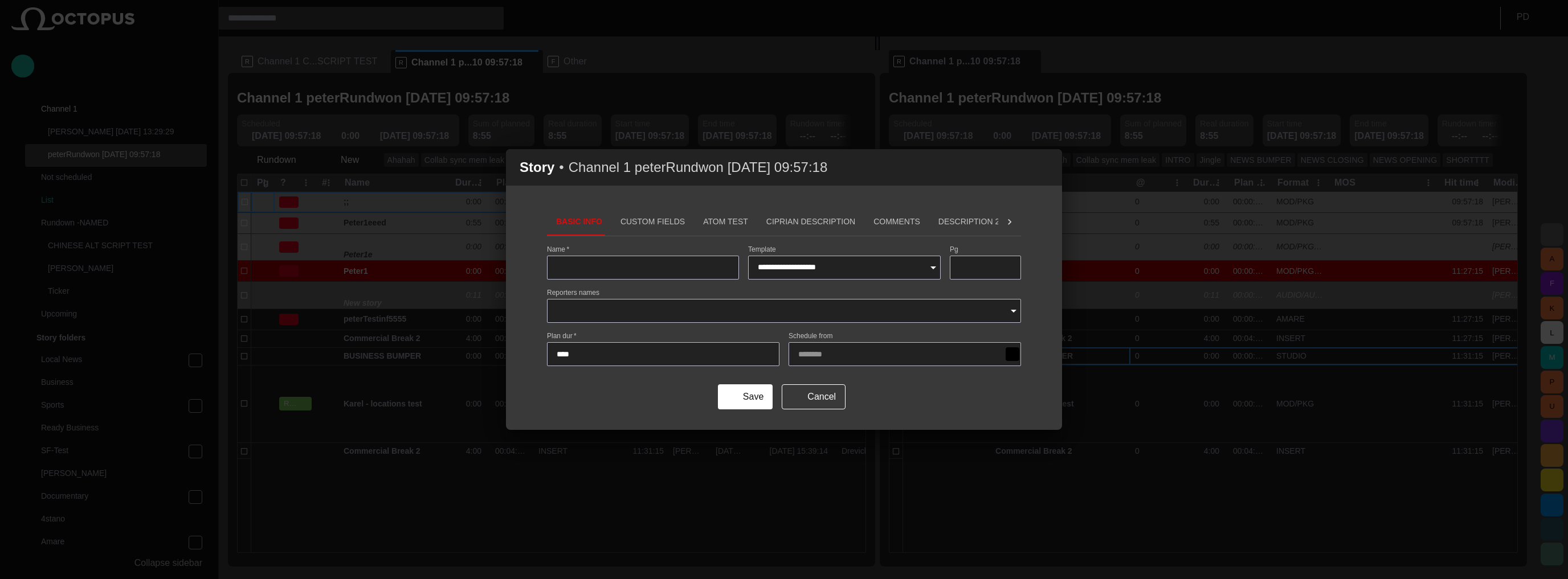
click at [641, 260] on div at bounding box center [643, 267] width 192 height 24
type input "****"
click at [741, 396] on button "Save" at bounding box center [745, 396] width 55 height 25
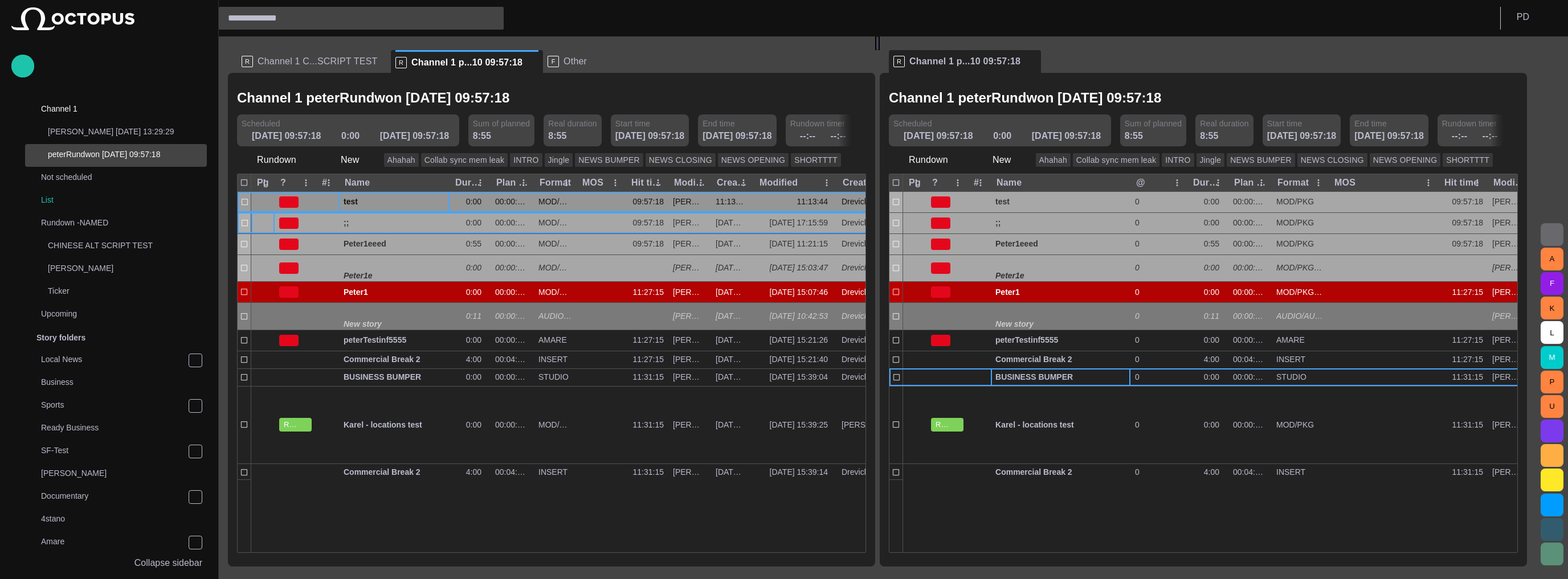
click at [377, 201] on span "test" at bounding box center [394, 202] width 102 height 10
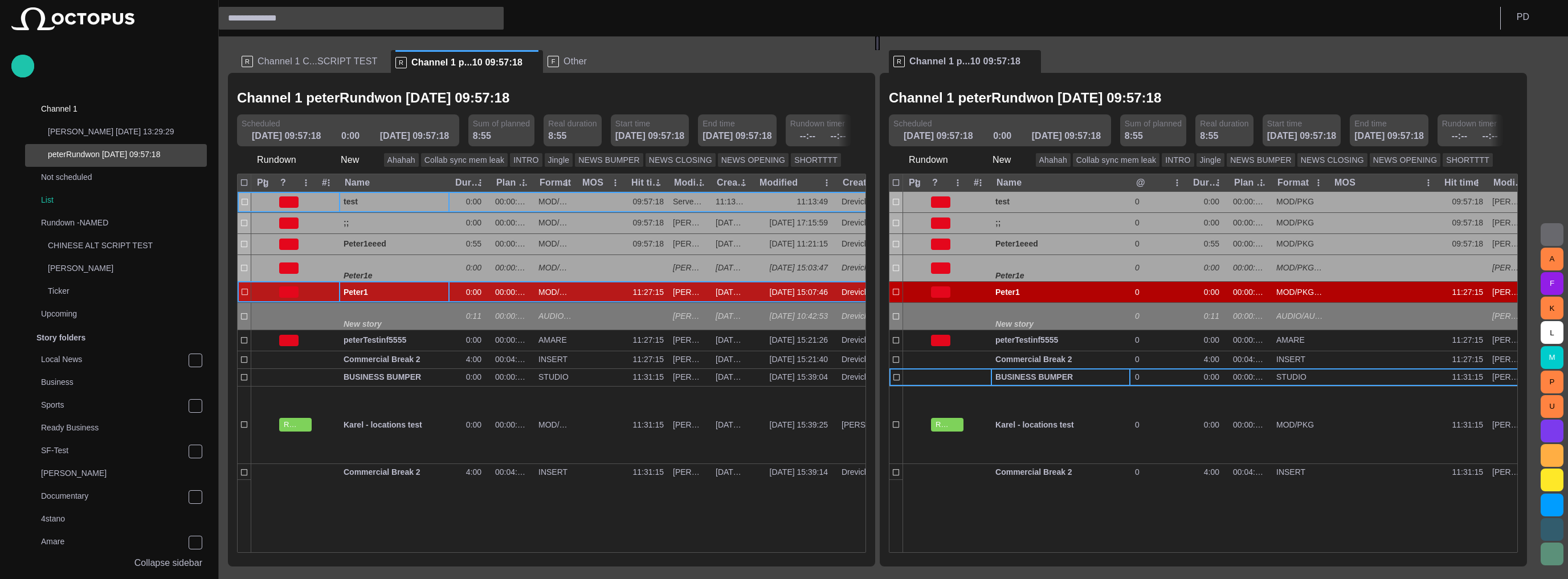
click at [370, 299] on div "Peter1" at bounding box center [394, 293] width 102 height 21
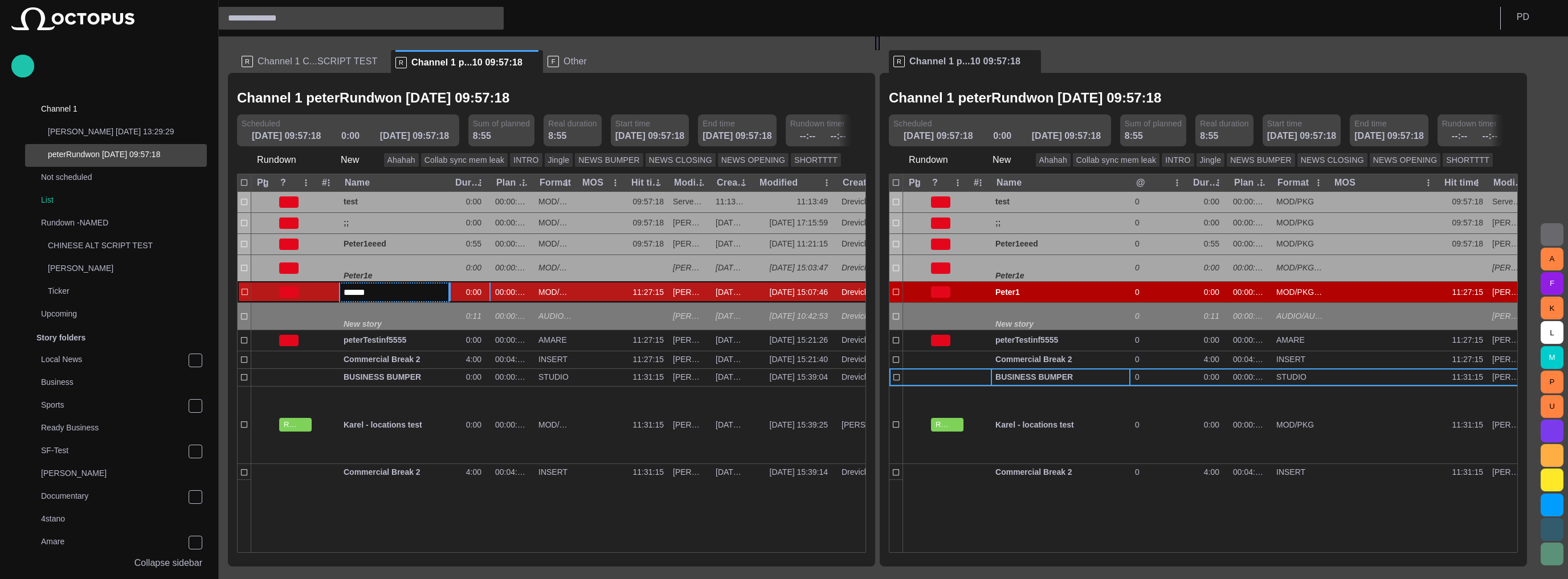
click at [454, 291] on div "0:00" at bounding box center [470, 293] width 41 height 21
drag, startPoint x: 409, startPoint y: 490, endPoint x: 398, endPoint y: 483, distance: 13.0
click at [408, 490] on div at bounding box center [605, 515] width 708 height 73
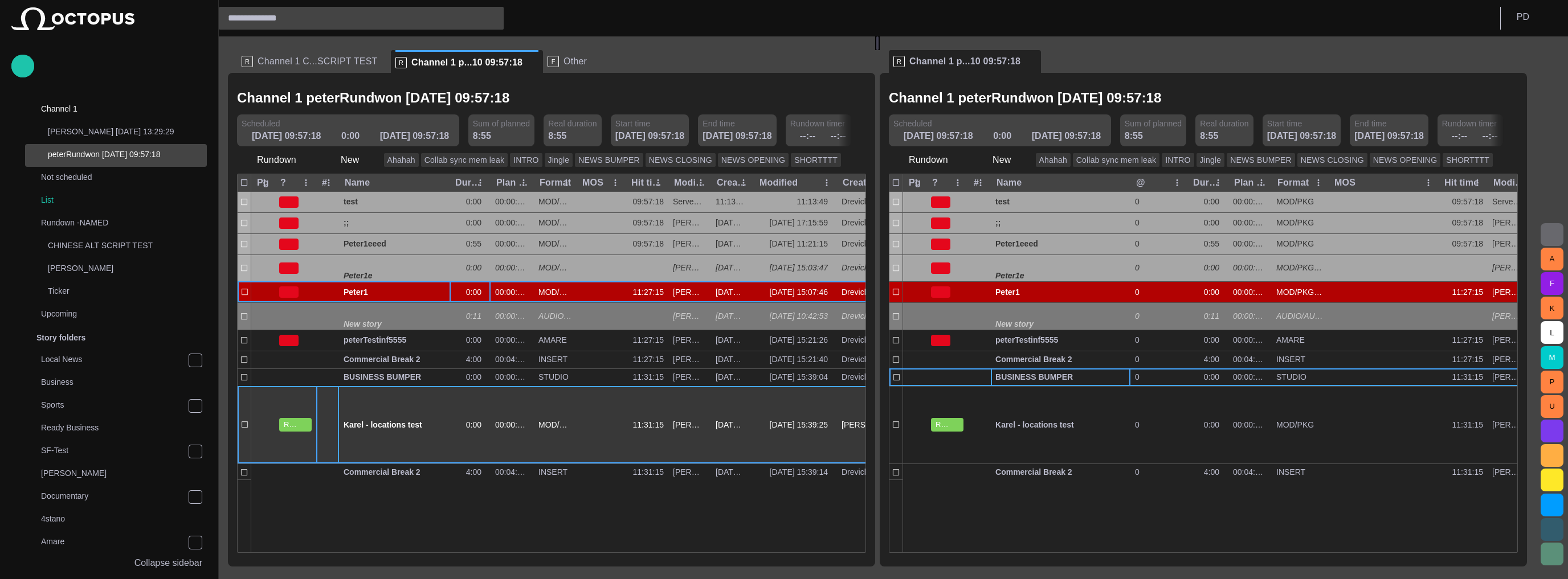
click at [321, 442] on div "7" at bounding box center [327, 425] width 13 height 77
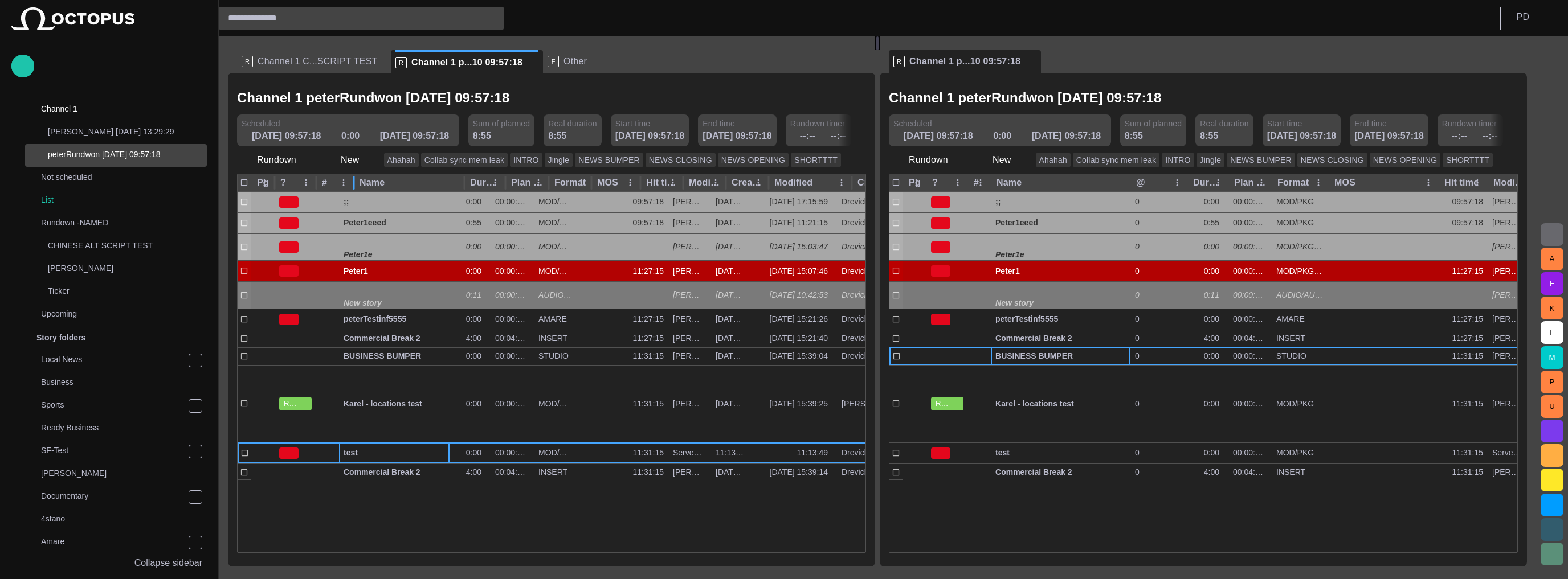
drag, startPoint x: 339, startPoint y: 183, endPoint x: 355, endPoint y: 183, distance: 16.0
click at [355, 183] on div at bounding box center [354, 183] width 6 height 18
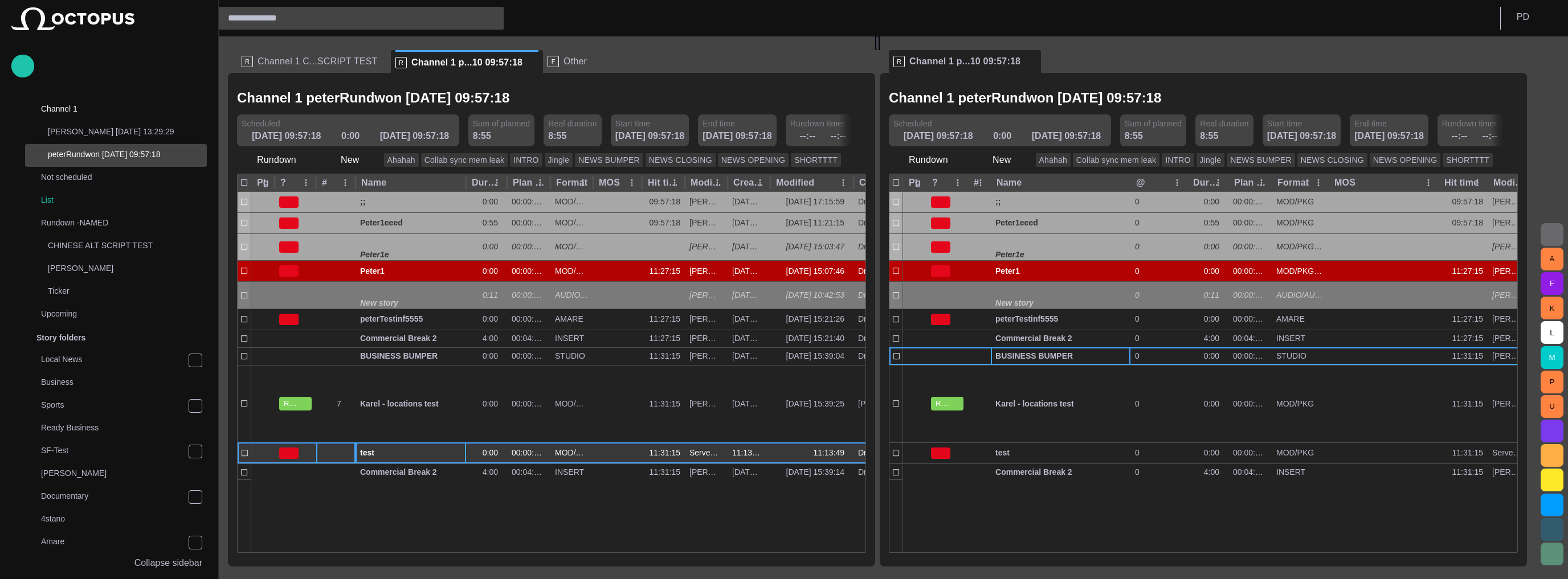
click at [341, 454] on div at bounding box center [335, 454] width 39 height 21
click at [577, 56] on div "F Other" at bounding box center [575, 62] width 55 height 23
click at [591, 59] on span at bounding box center [597, 62] width 11 height 11
click at [382, 64] on span at bounding box center [388, 62] width 11 height 11
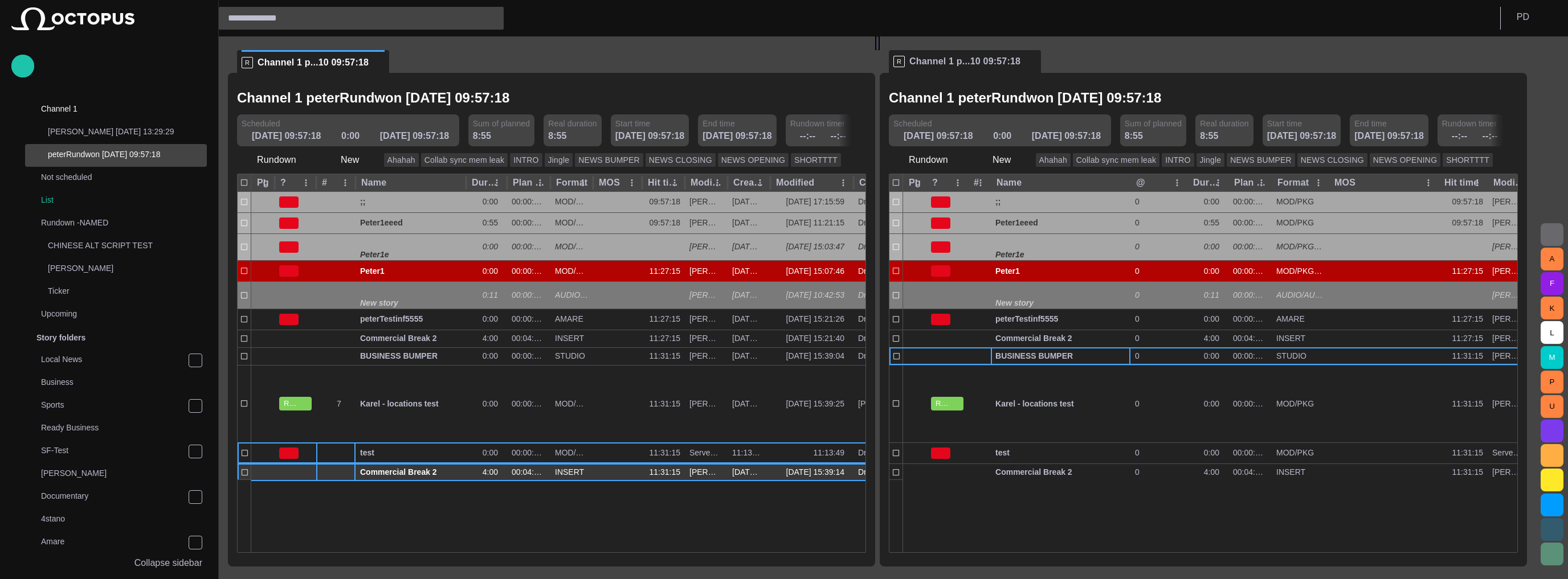
click at [326, 467] on div at bounding box center [335, 473] width 39 height 18
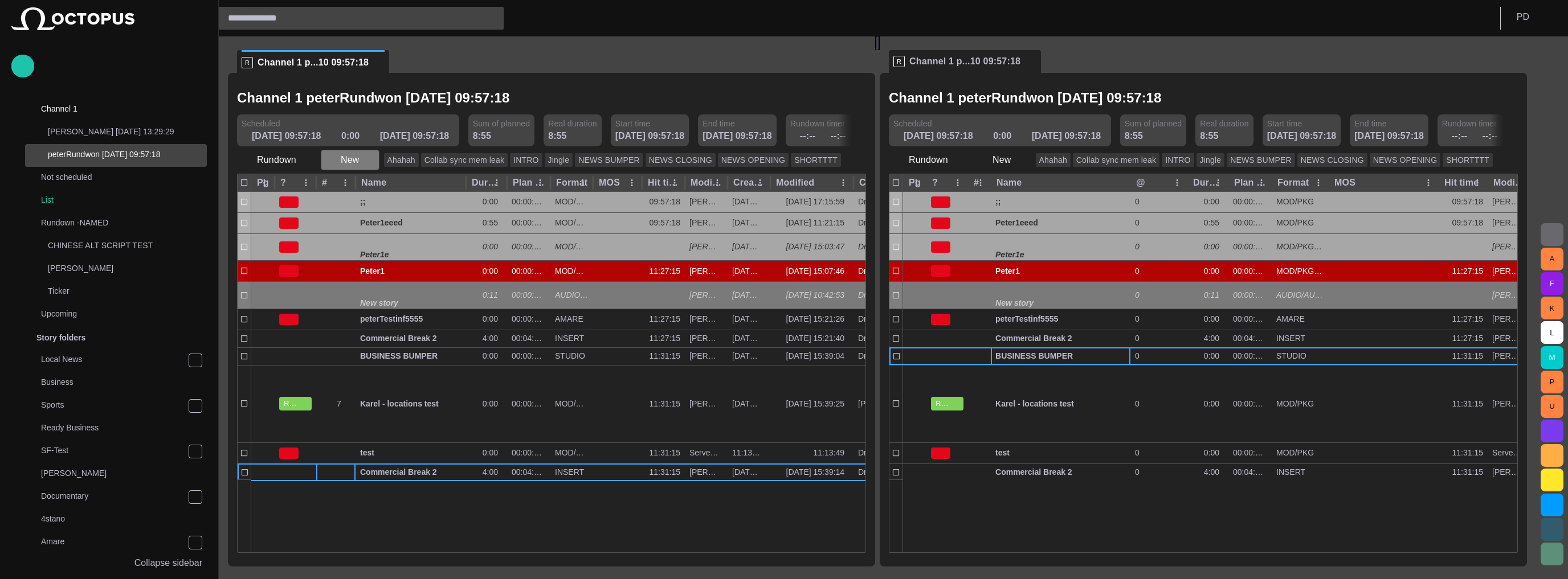
click at [364, 160] on span "button" at bounding box center [370, 160] width 11 height 11
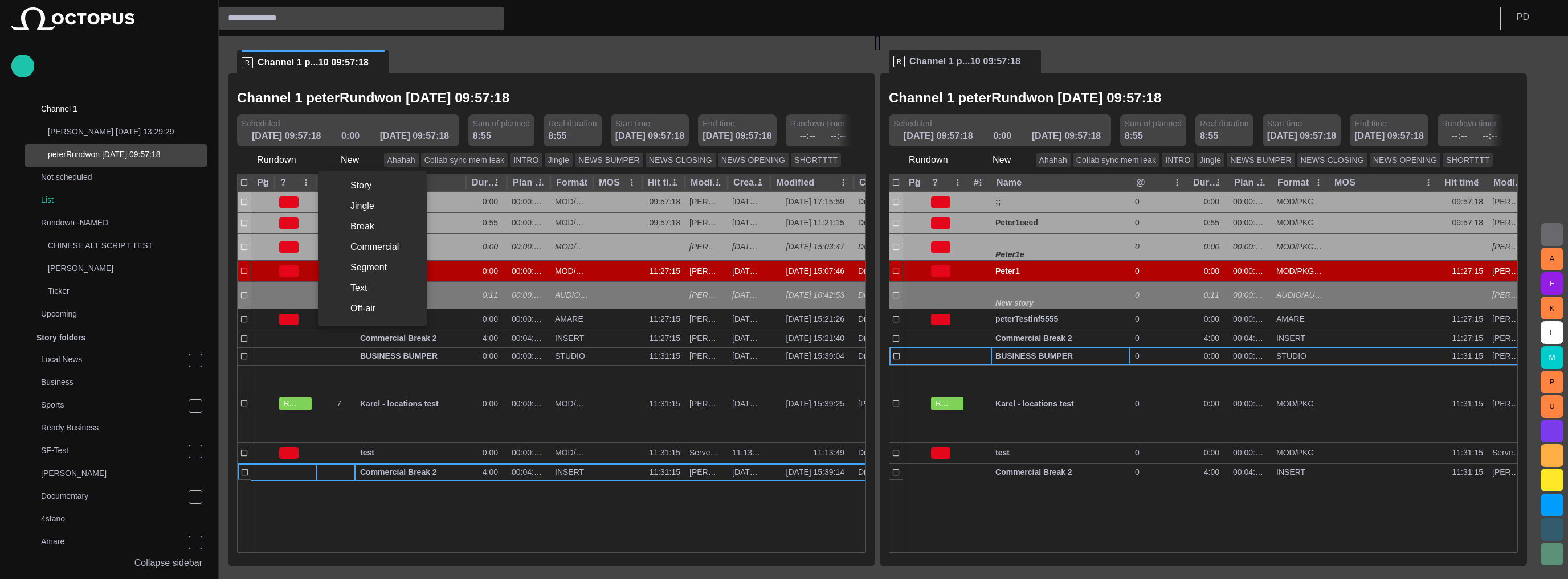
click at [364, 186] on li "Story" at bounding box center [373, 186] width 108 height 21
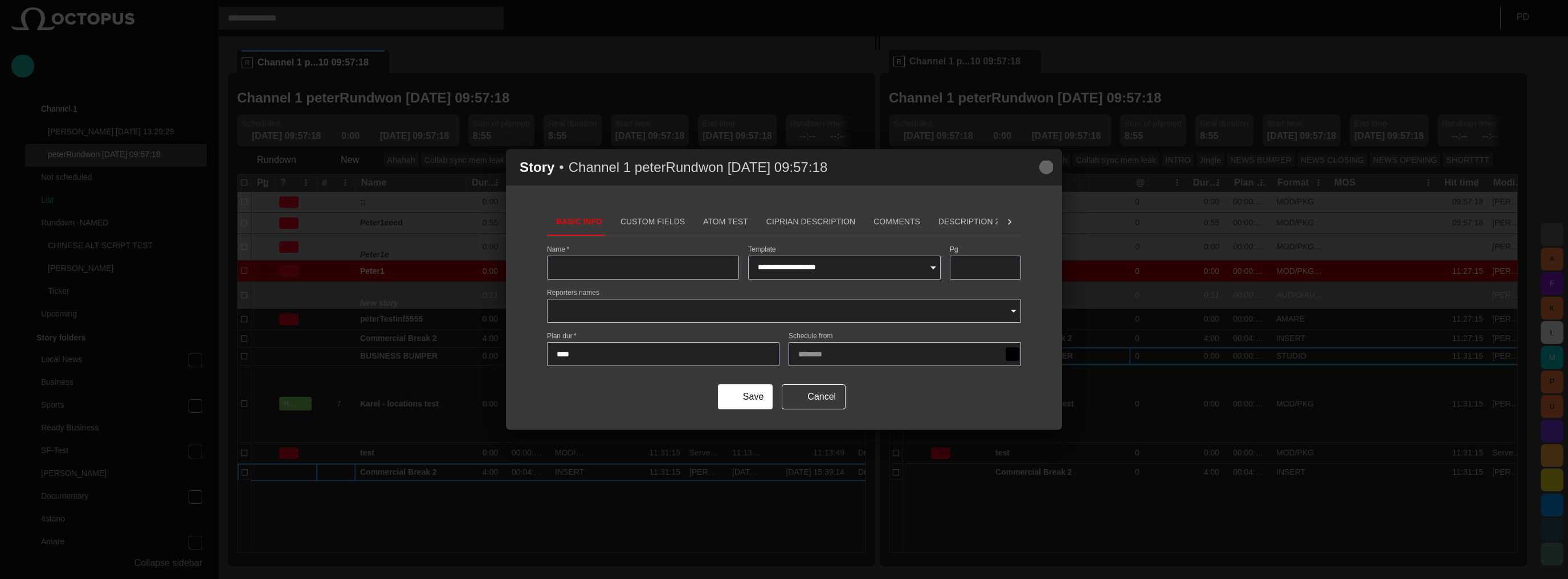
click at [1041, 170] on span "button" at bounding box center [1046, 167] width 13 height 13
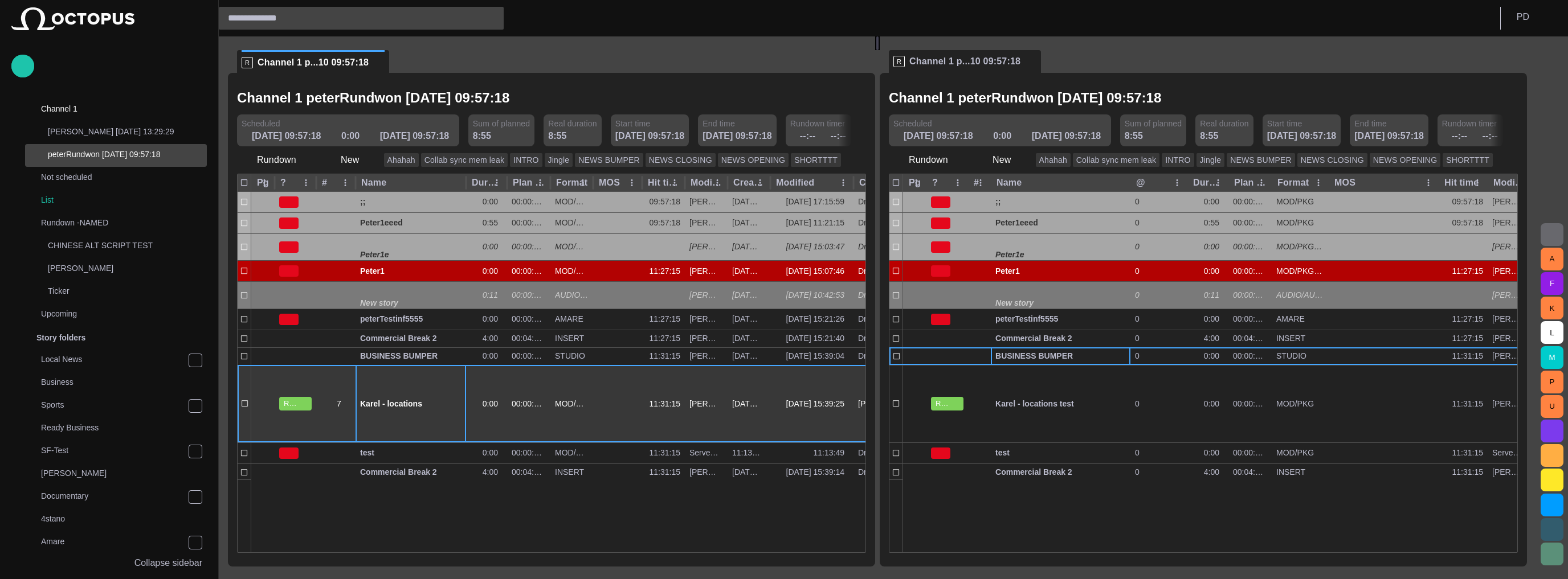
click at [398, 383] on div "Karel - locations test" at bounding box center [411, 404] width 102 height 77
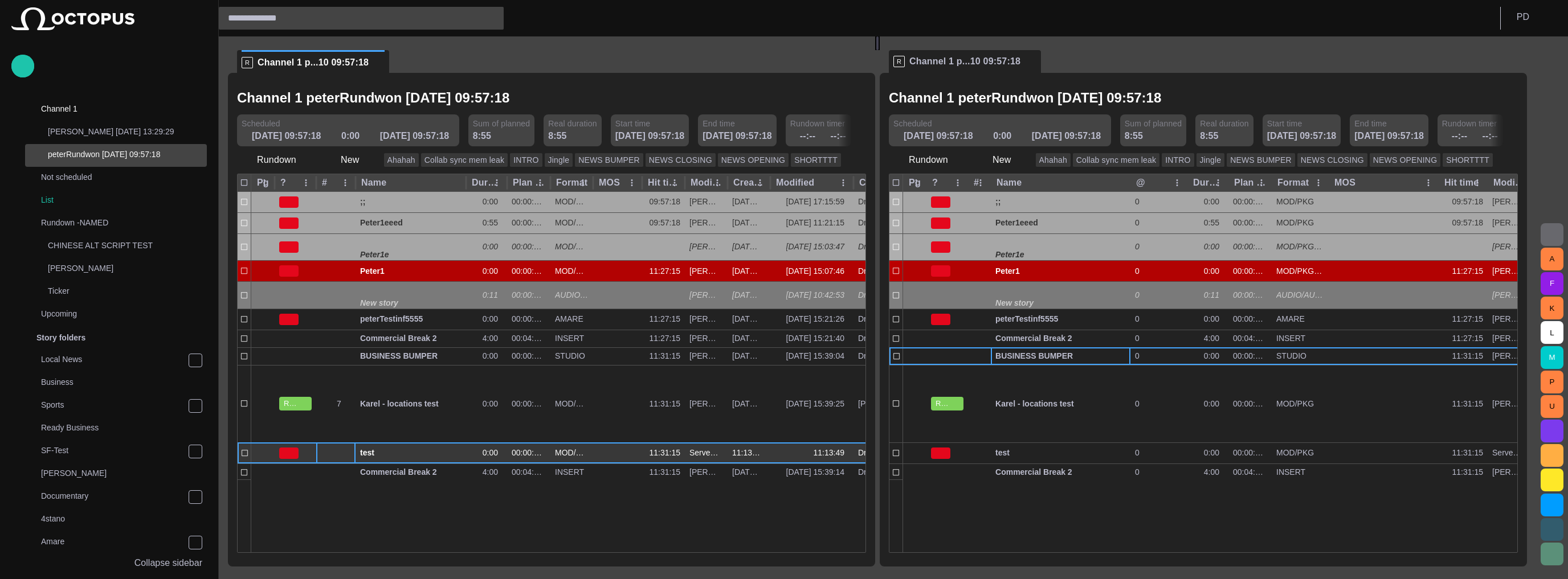
click at [326, 458] on div at bounding box center [335, 454] width 39 height 21
click at [449, 449] on button "button" at bounding box center [444, 454] width 13 height 17
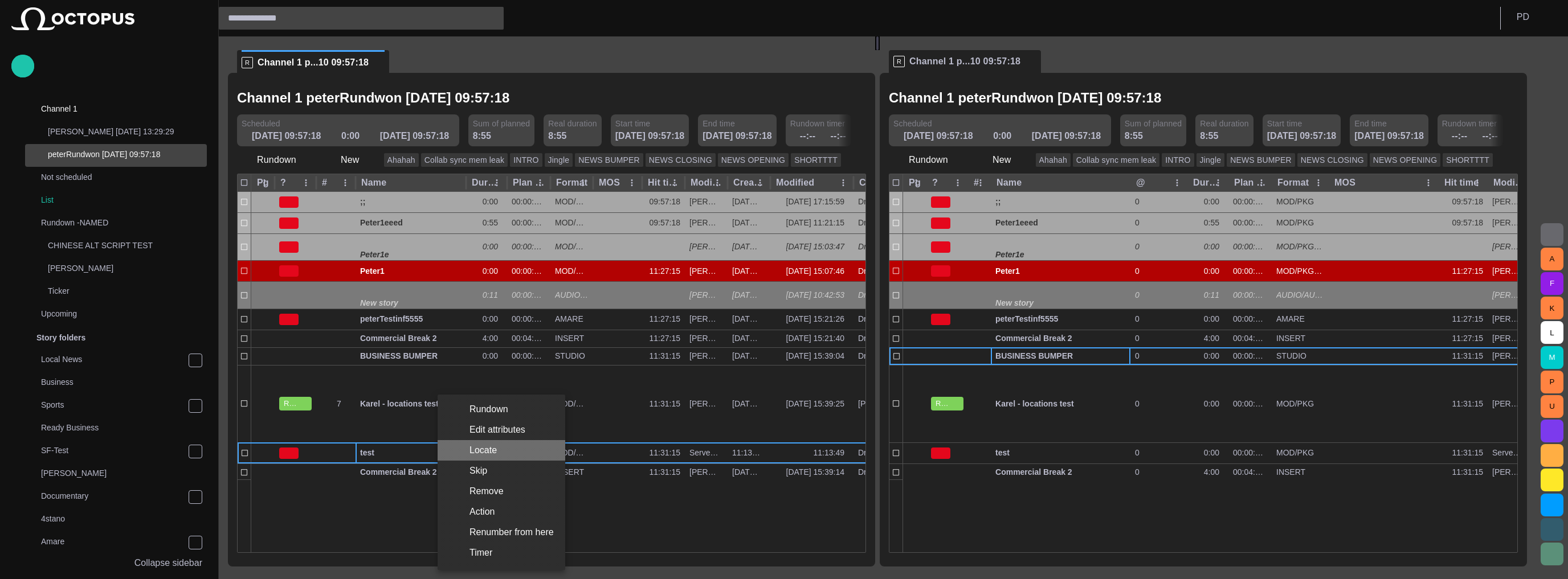
click at [510, 451] on li "Locate" at bounding box center [501, 451] width 127 height 21
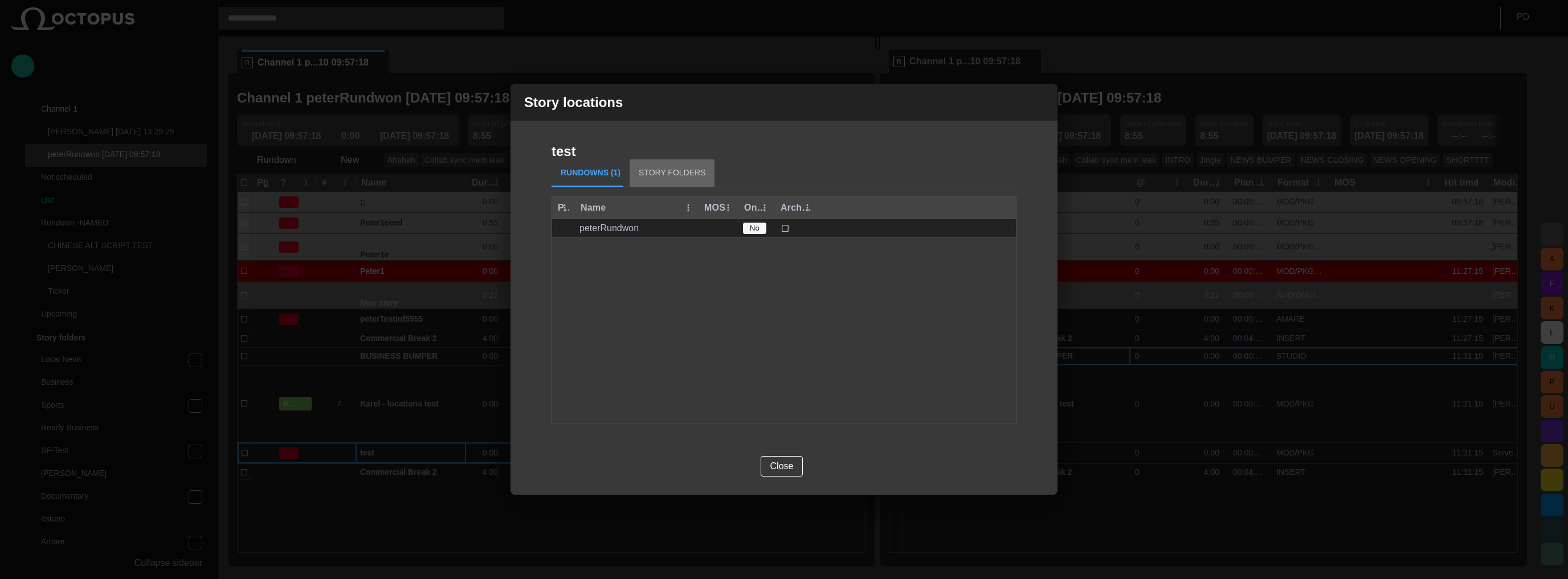
click at [673, 168] on button "Story Folders" at bounding box center [671, 173] width 85 height 28
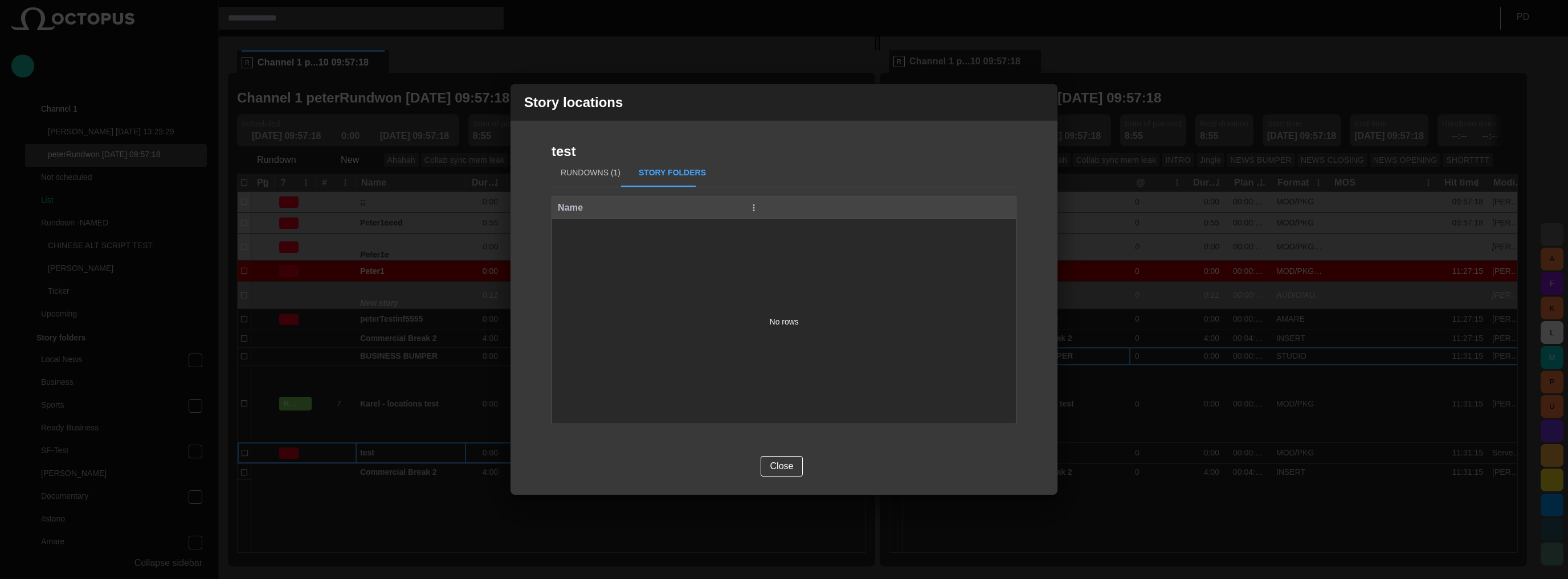
click at [603, 178] on button "Rundowns (1)" at bounding box center [590, 173] width 78 height 28
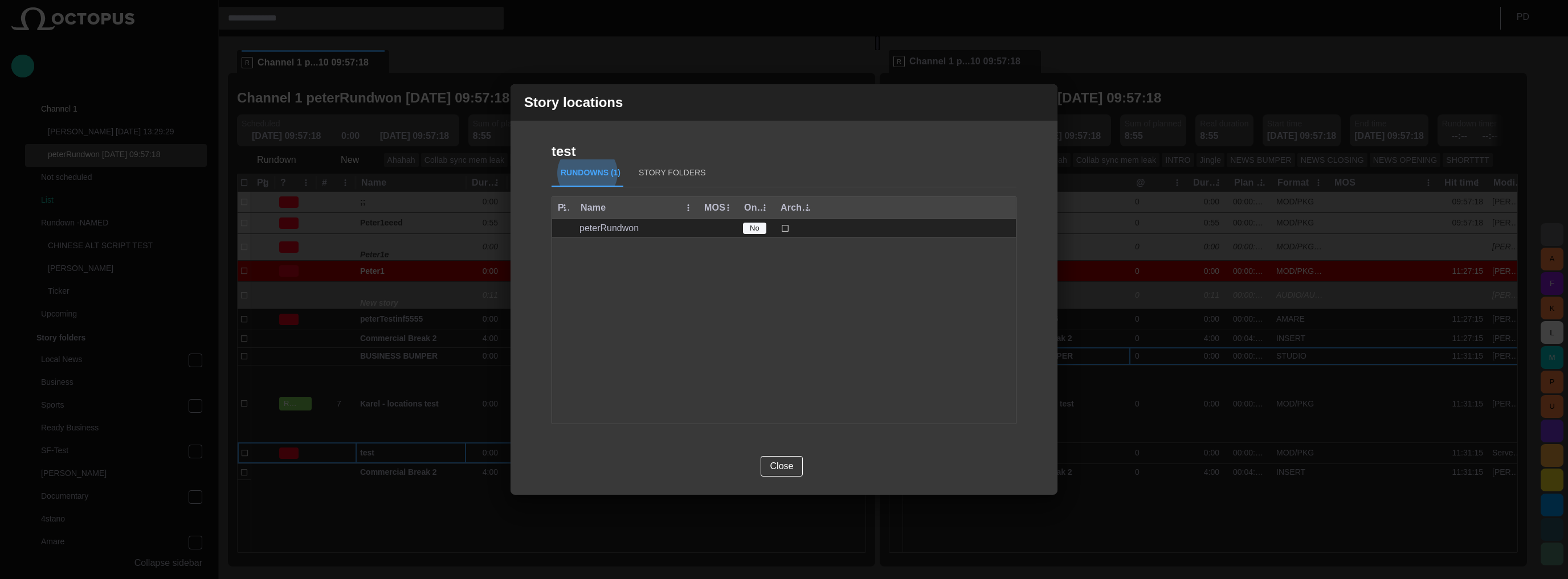
click at [1038, 106] on span "button" at bounding box center [1041, 103] width 13 height 13
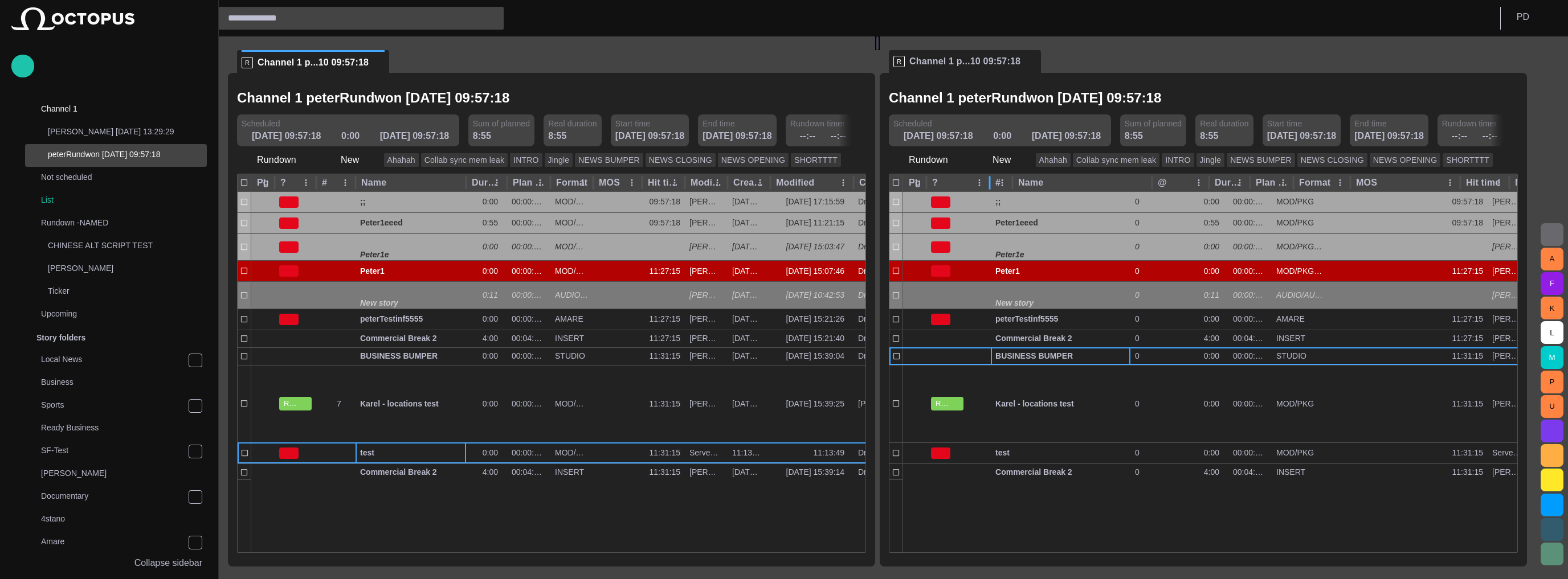
drag, startPoint x: 977, startPoint y: 182, endPoint x: 1017, endPoint y: 182, distance: 40.0
click at [993, 177] on div at bounding box center [990, 183] width 6 height 18
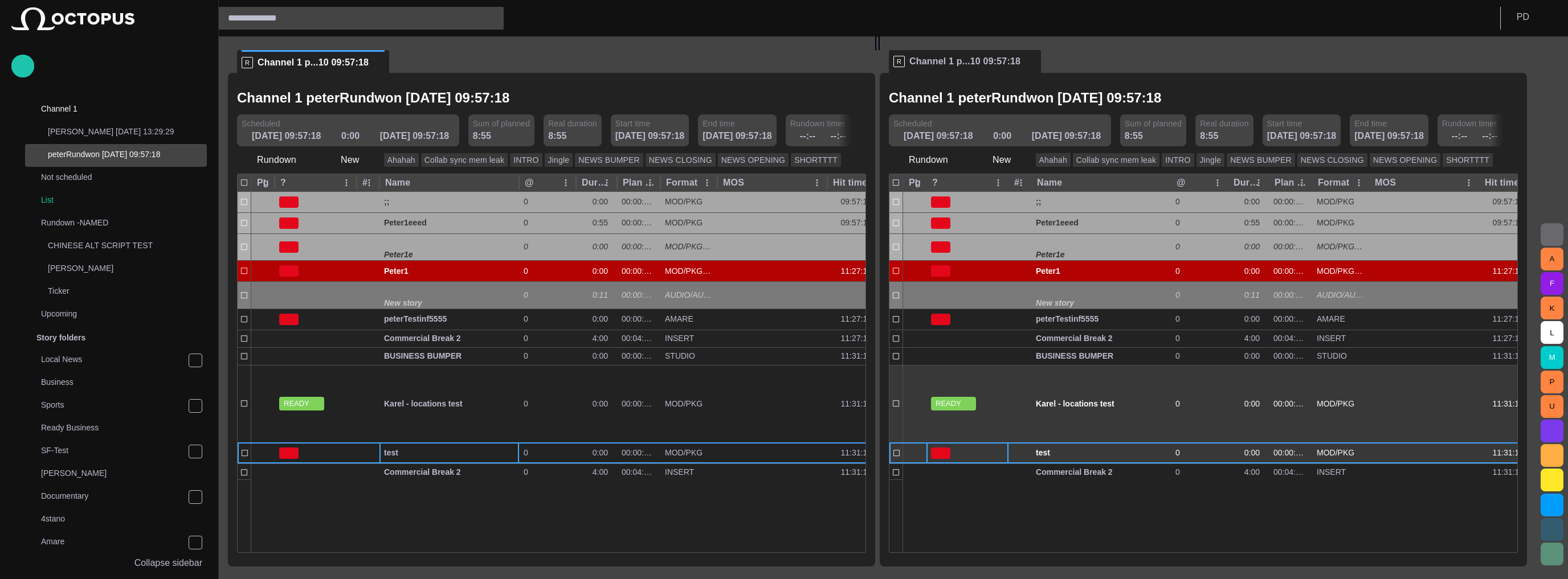
click at [1008, 456] on div at bounding box center [967, 454] width 82 height 21
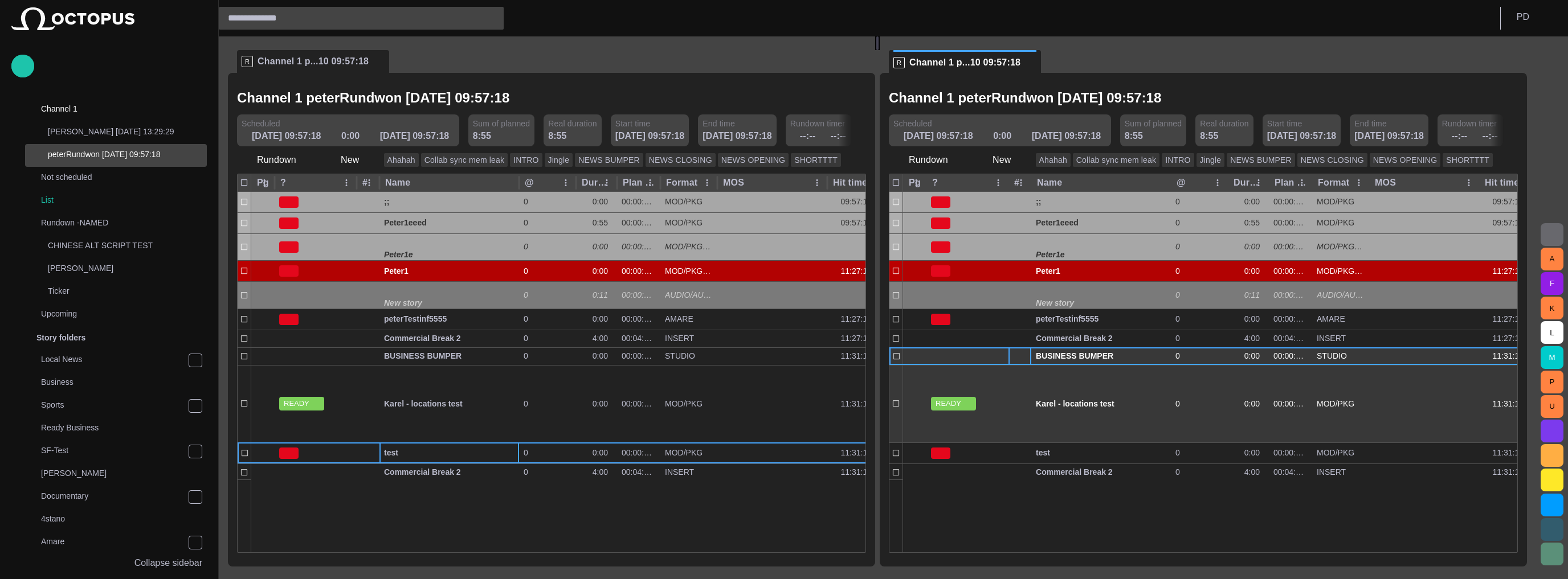
click at [1021, 353] on div at bounding box center [1019, 356] width 23 height 18
drag, startPoint x: 1037, startPoint y: 180, endPoint x: 1073, endPoint y: 176, distance: 36.2
click at [1069, 176] on div at bounding box center [1066, 183] width 6 height 18
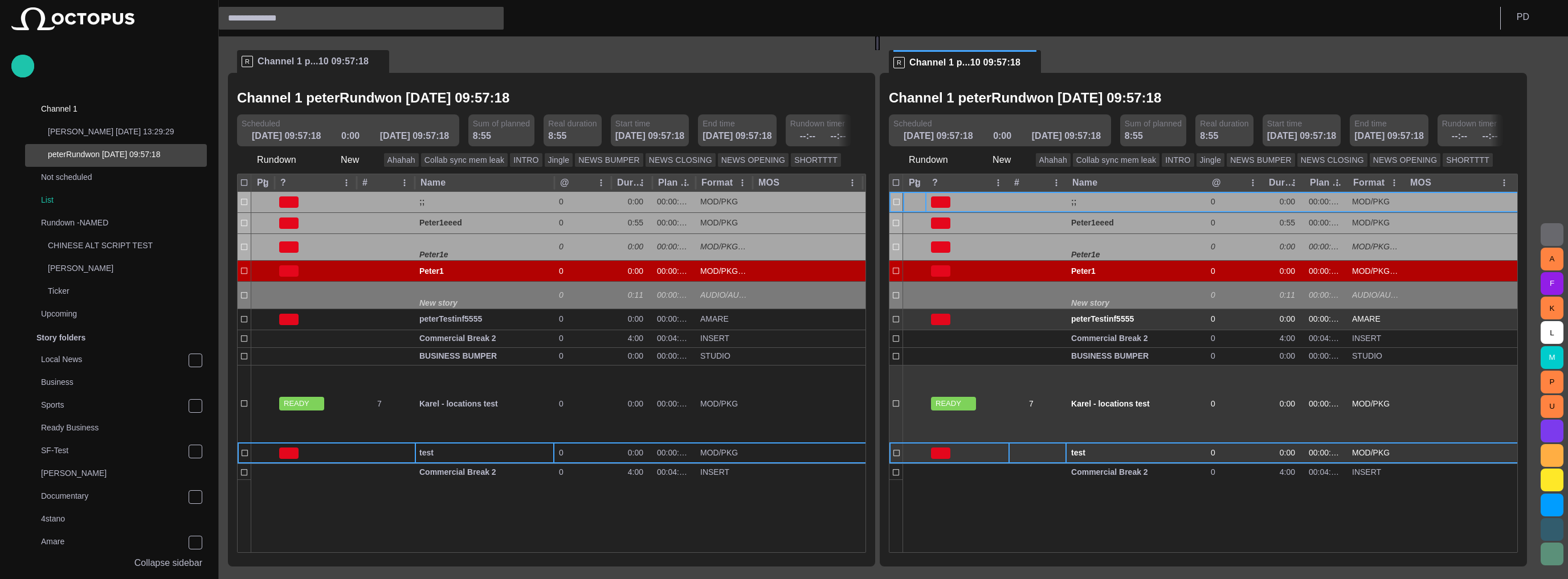
click at [1049, 447] on div at bounding box center [1036, 454] width 58 height 21
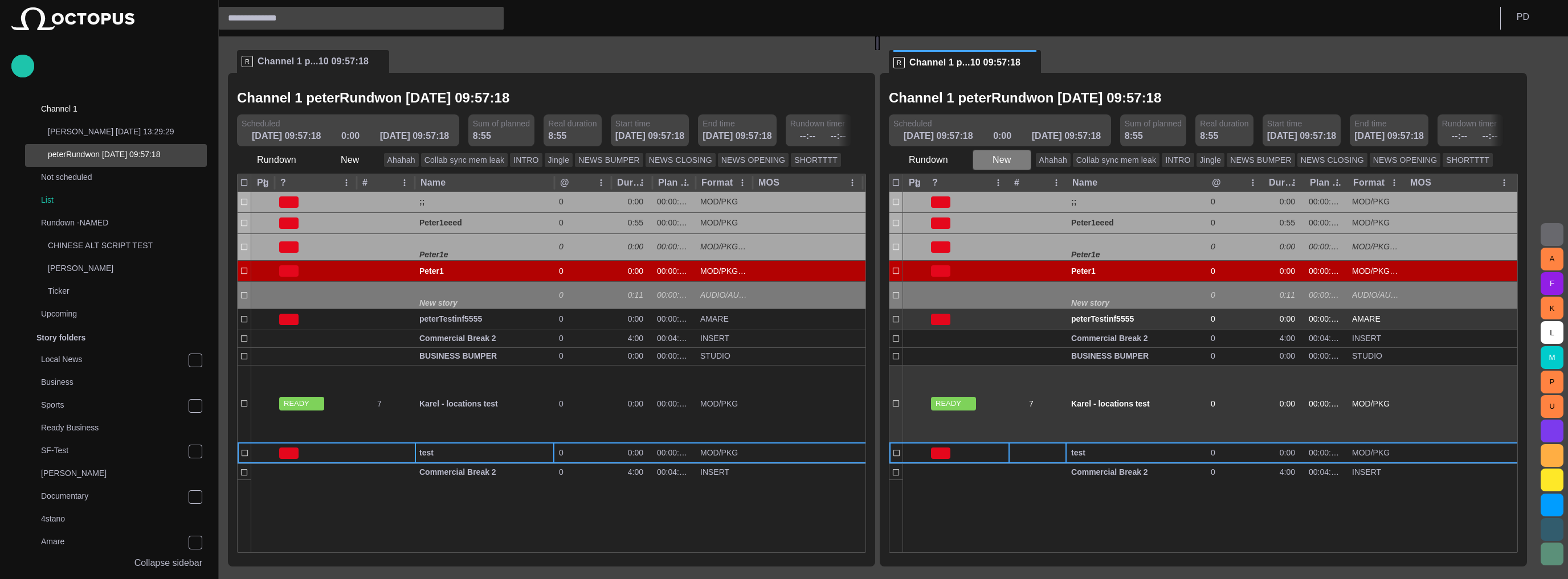
click at [1012, 163] on button "New" at bounding box center [1002, 161] width 59 height 21
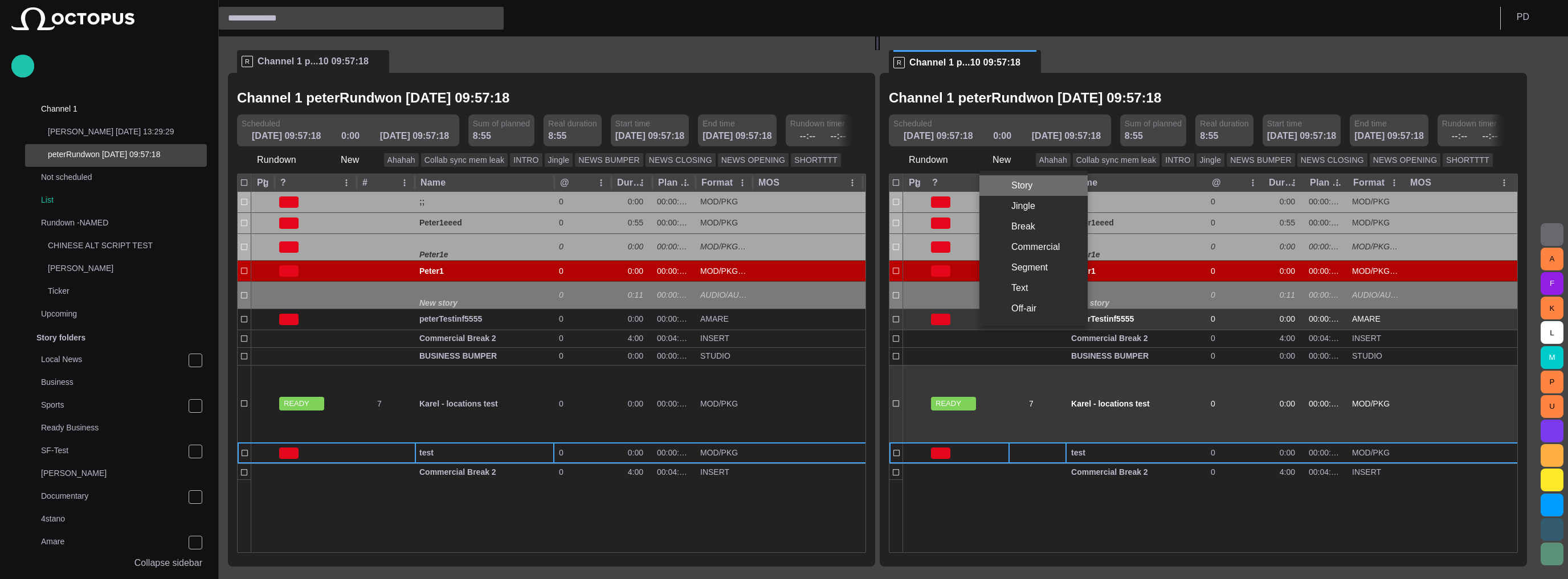
click at [1019, 191] on li "Story" at bounding box center [1034, 186] width 108 height 21
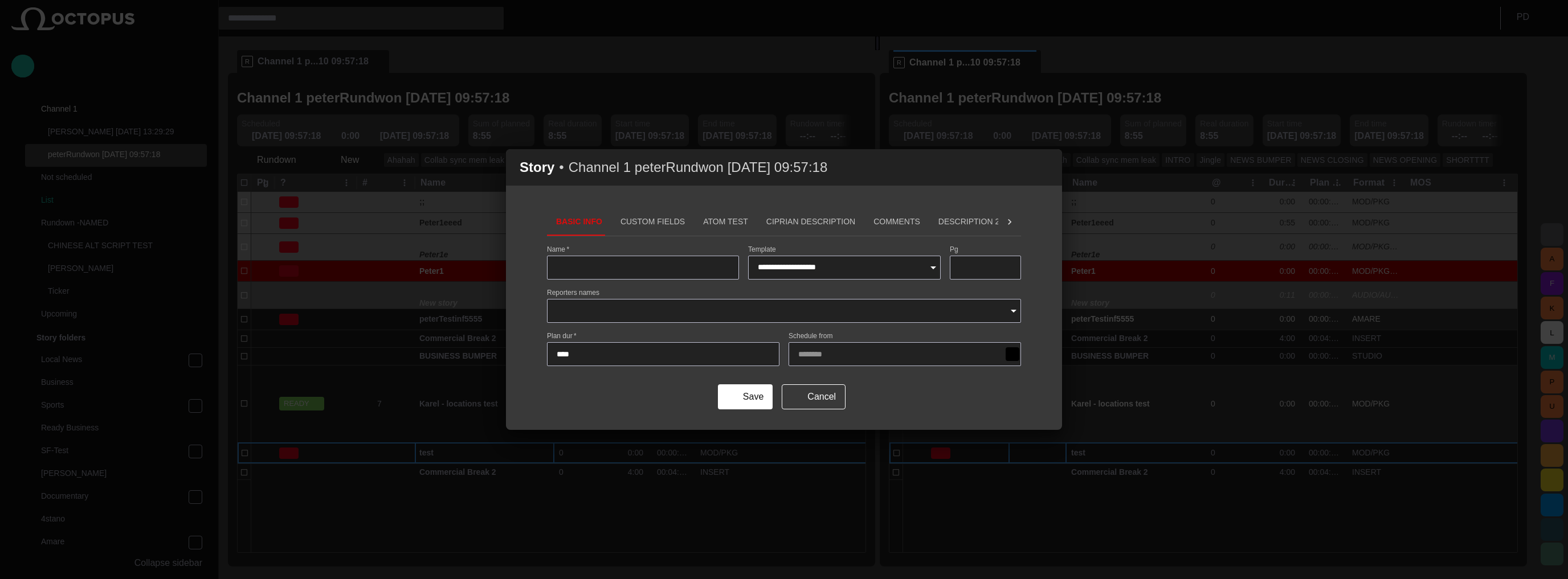
click at [684, 275] on div at bounding box center [643, 267] width 192 height 24
type input "**********"
click at [734, 394] on span "submit" at bounding box center [729, 397] width 10 height 10
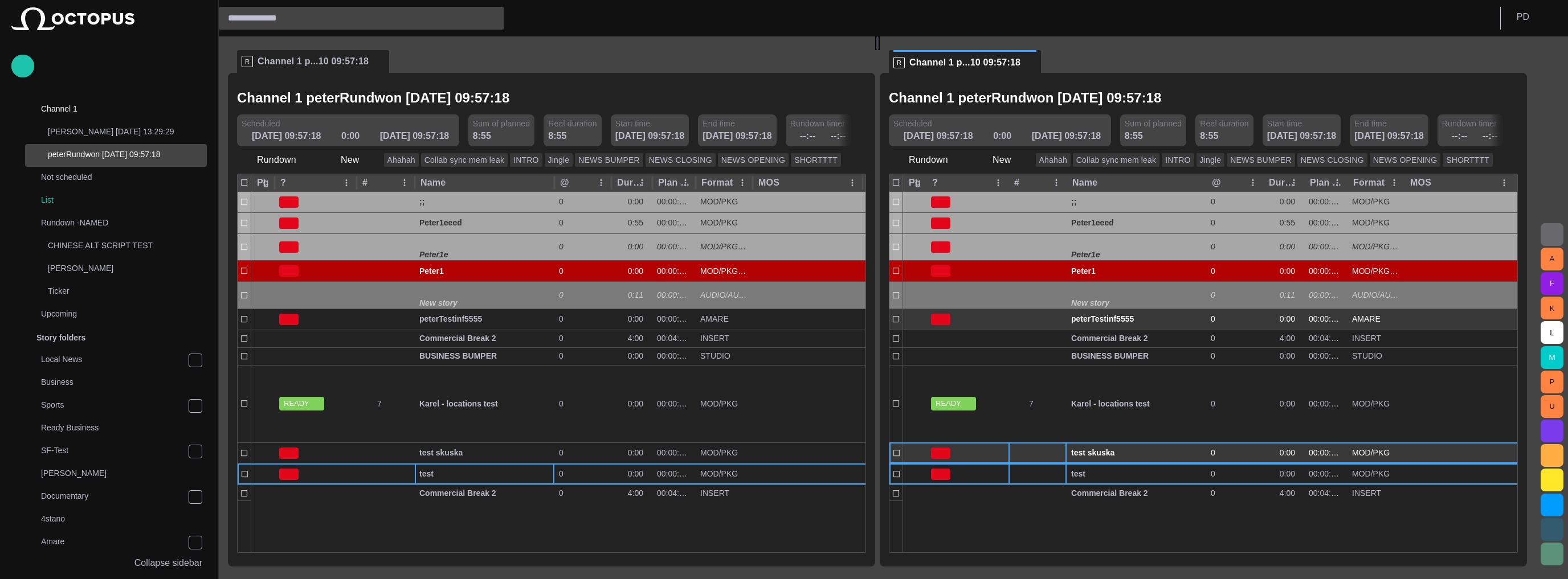
click at [1037, 453] on div at bounding box center [1036, 454] width 58 height 21
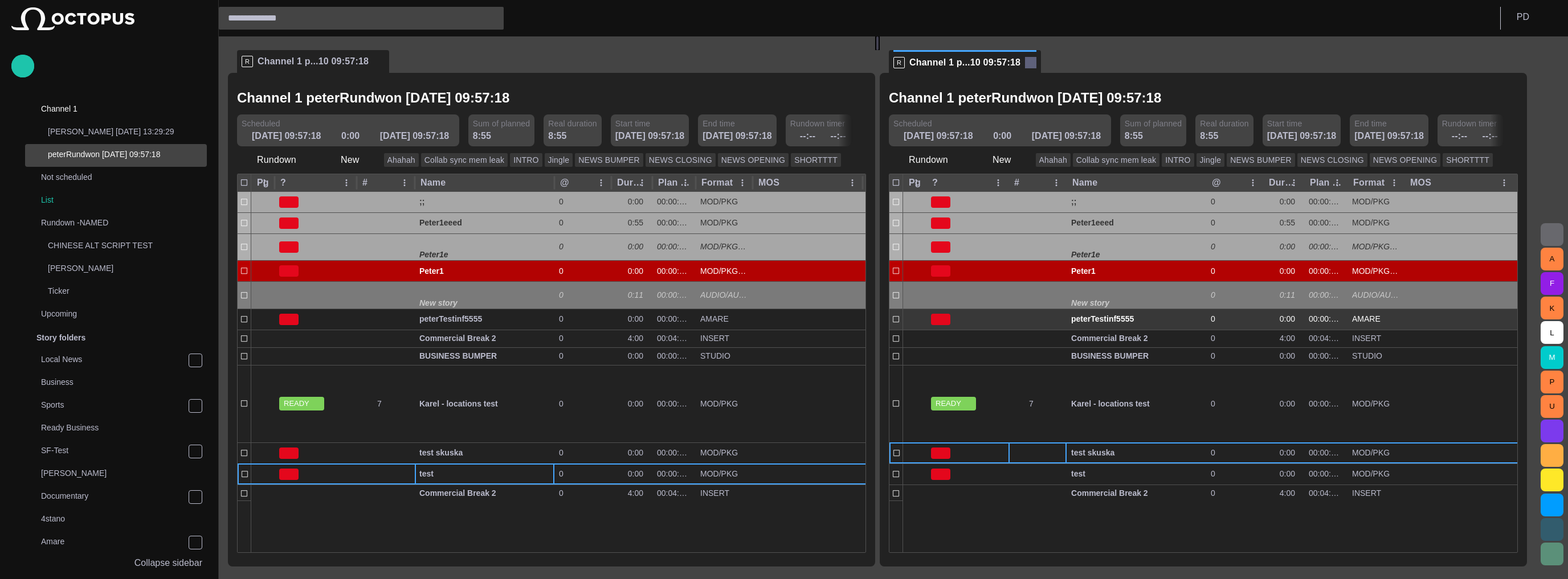
click at [1028, 60] on span at bounding box center [1031, 63] width 11 height 11
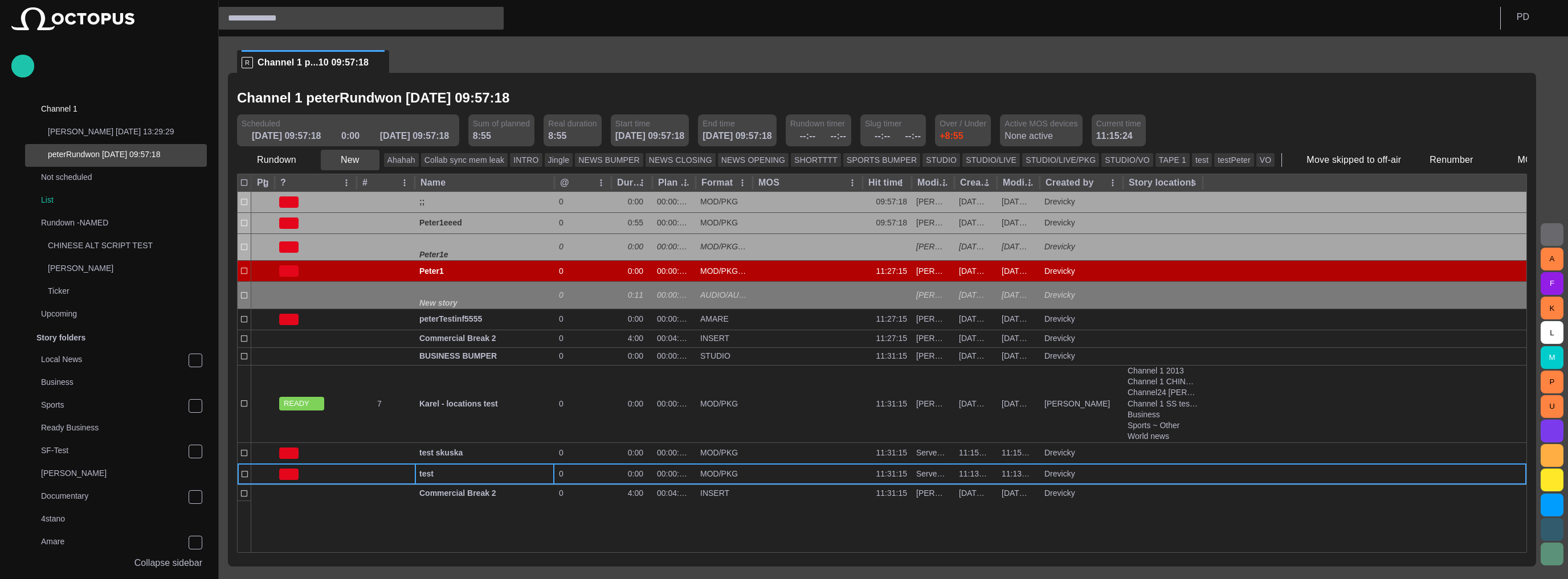
click at [346, 162] on button "New" at bounding box center [350, 161] width 59 height 21
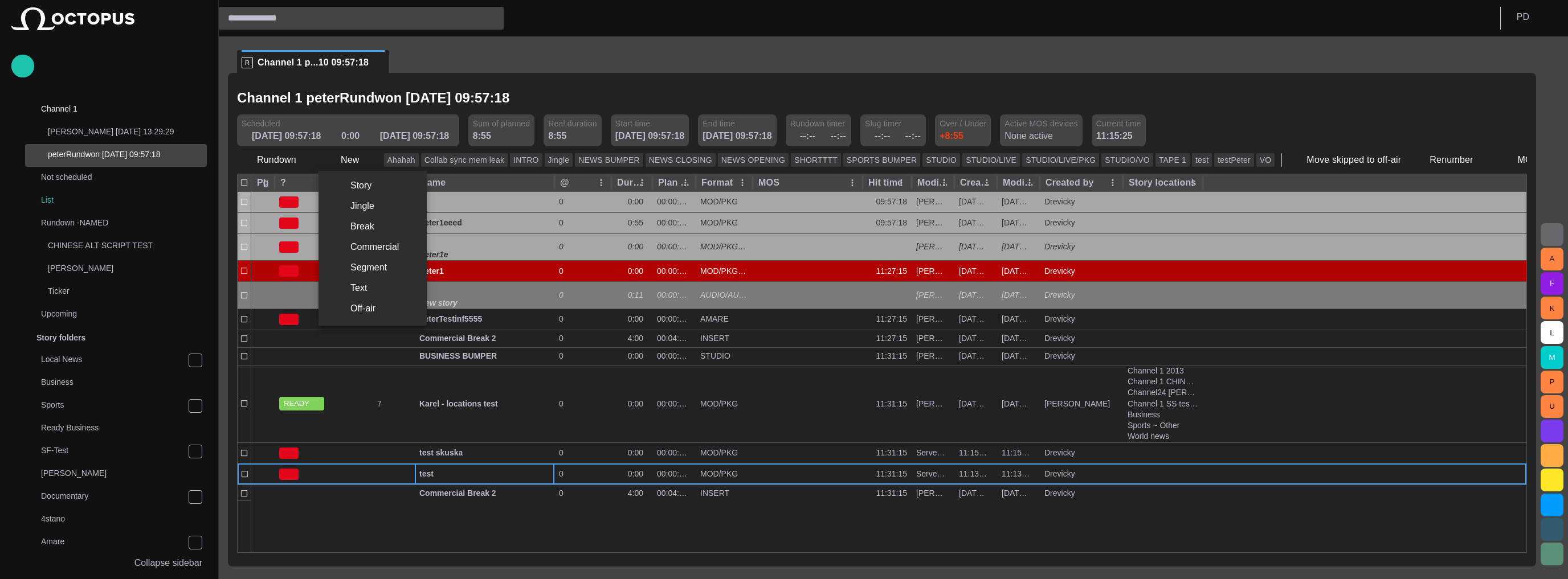
click at [356, 185] on li "Story" at bounding box center [373, 186] width 108 height 21
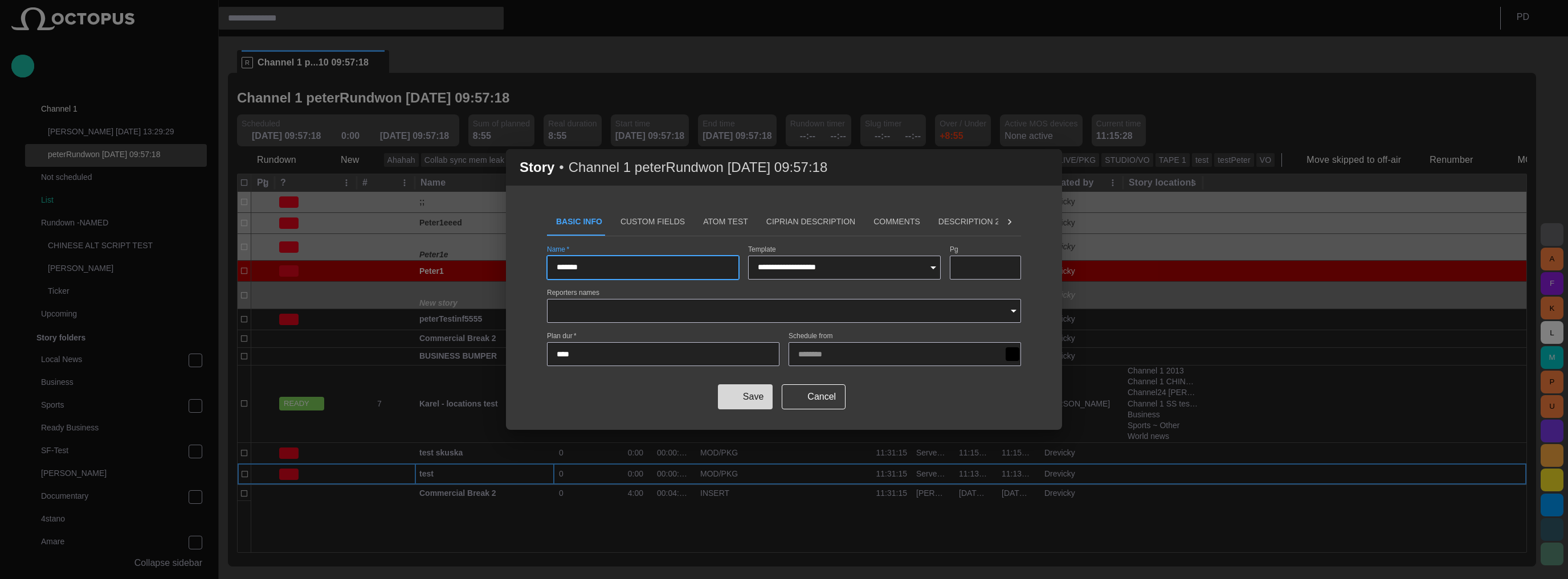
type input "*******"
click at [742, 396] on button "Save" at bounding box center [745, 396] width 55 height 25
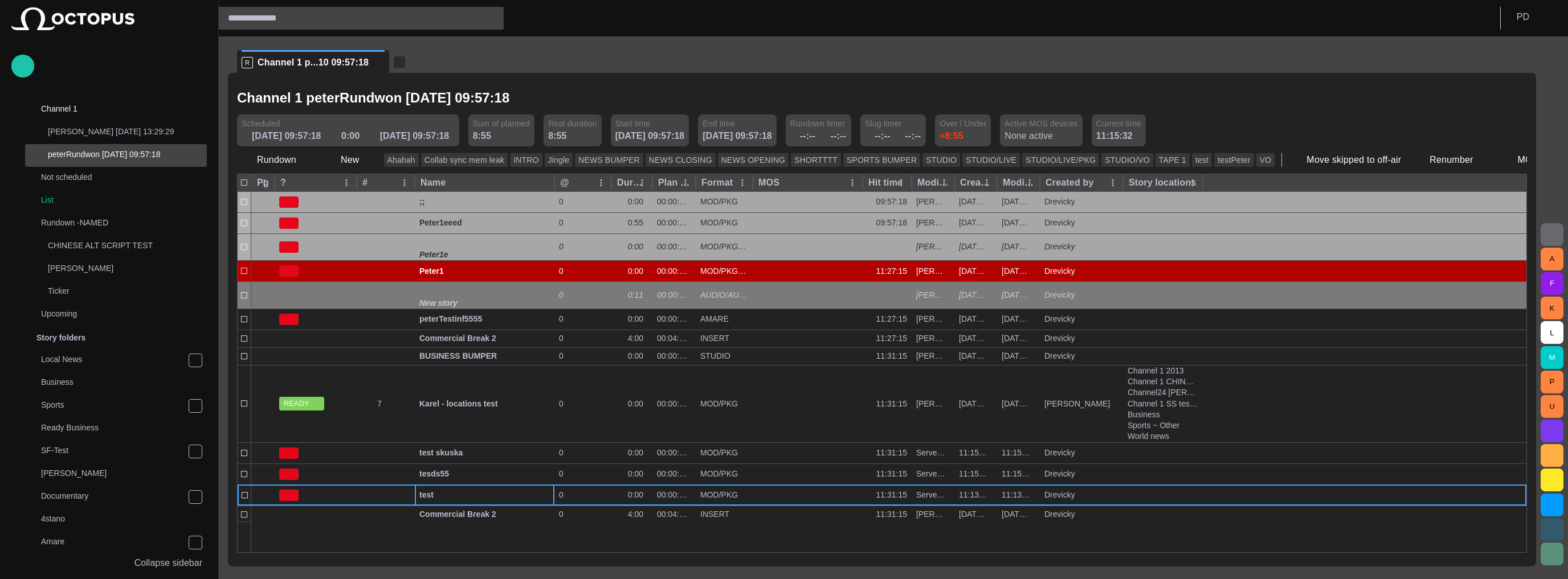
click at [394, 63] on span "button" at bounding box center [399, 62] width 11 height 11
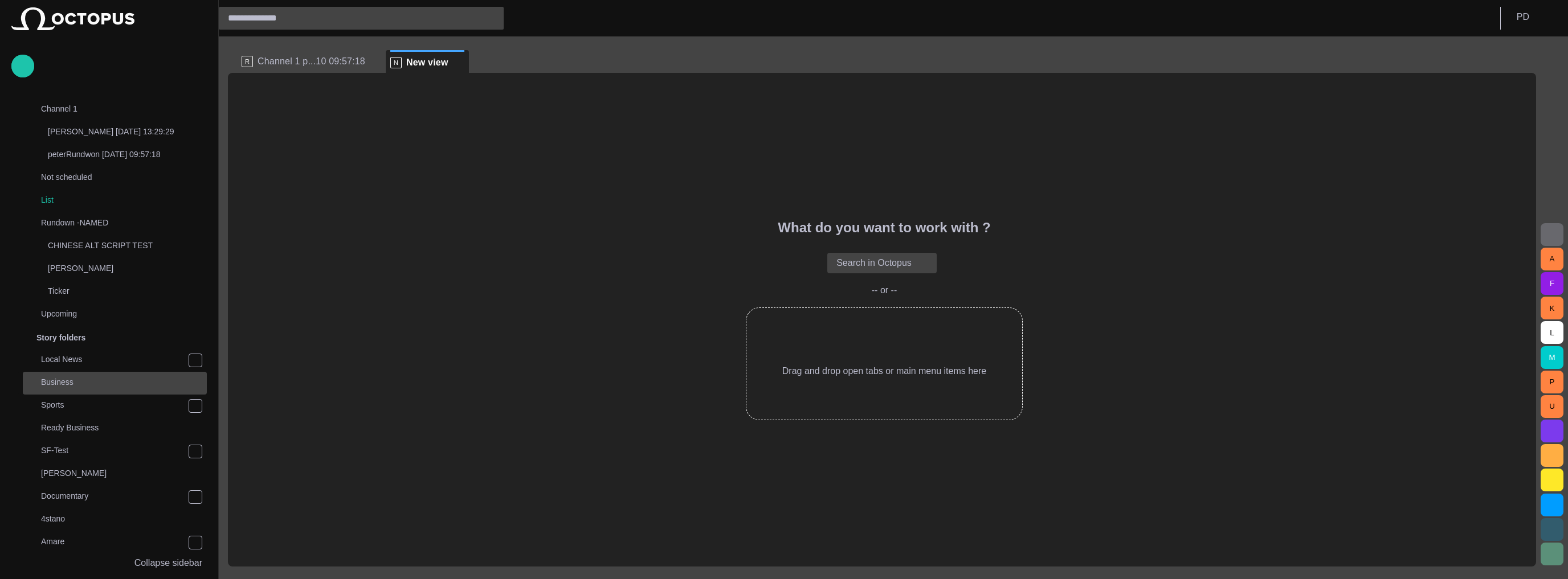
click at [70, 390] on div "Business" at bounding box center [115, 382] width 182 height 16
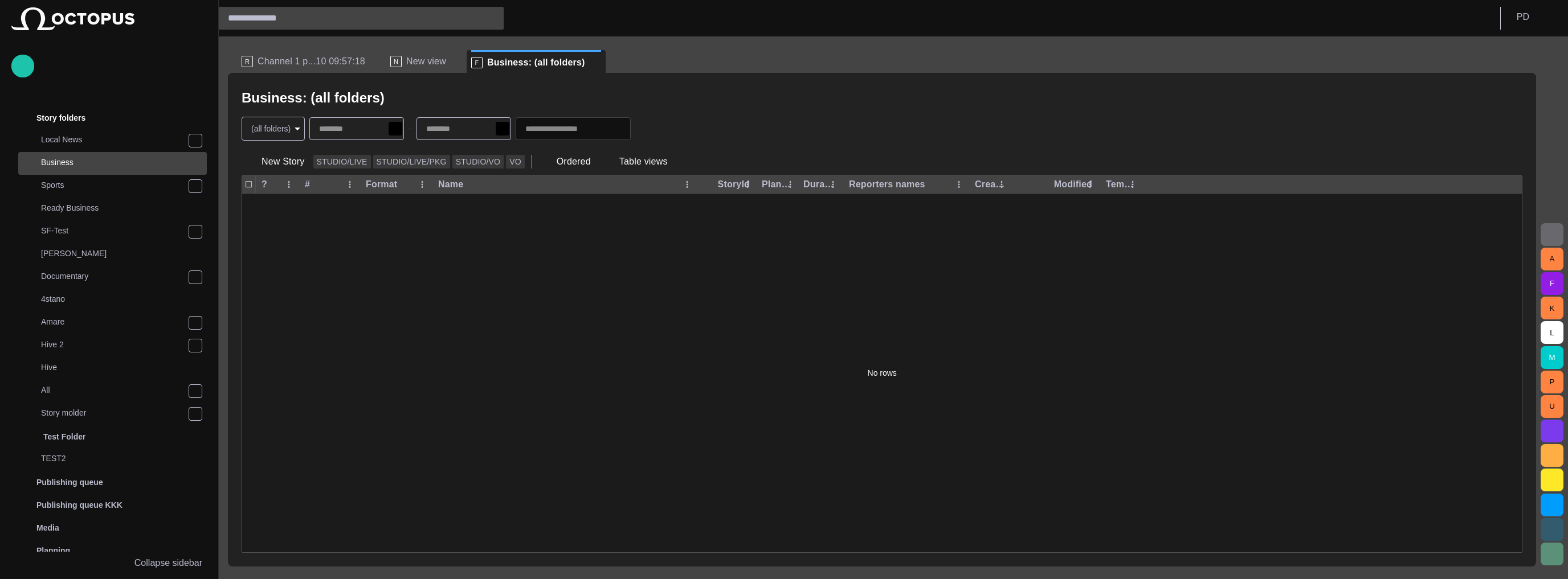
scroll to position [297, 0]
click at [451, 61] on span at bounding box center [456, 62] width 11 height 11
click at [298, 63] on span "Channel 1 p...10 09:57:18" at bounding box center [311, 62] width 107 height 11
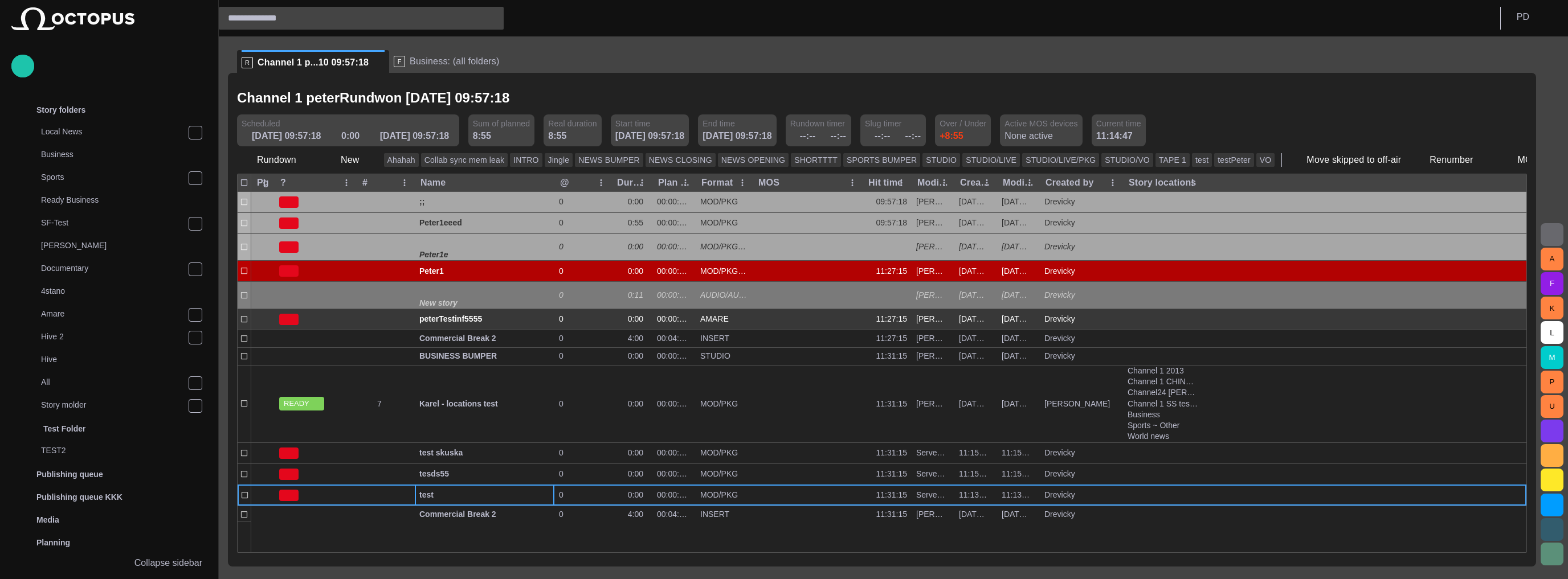
scroll to position [0, 0]
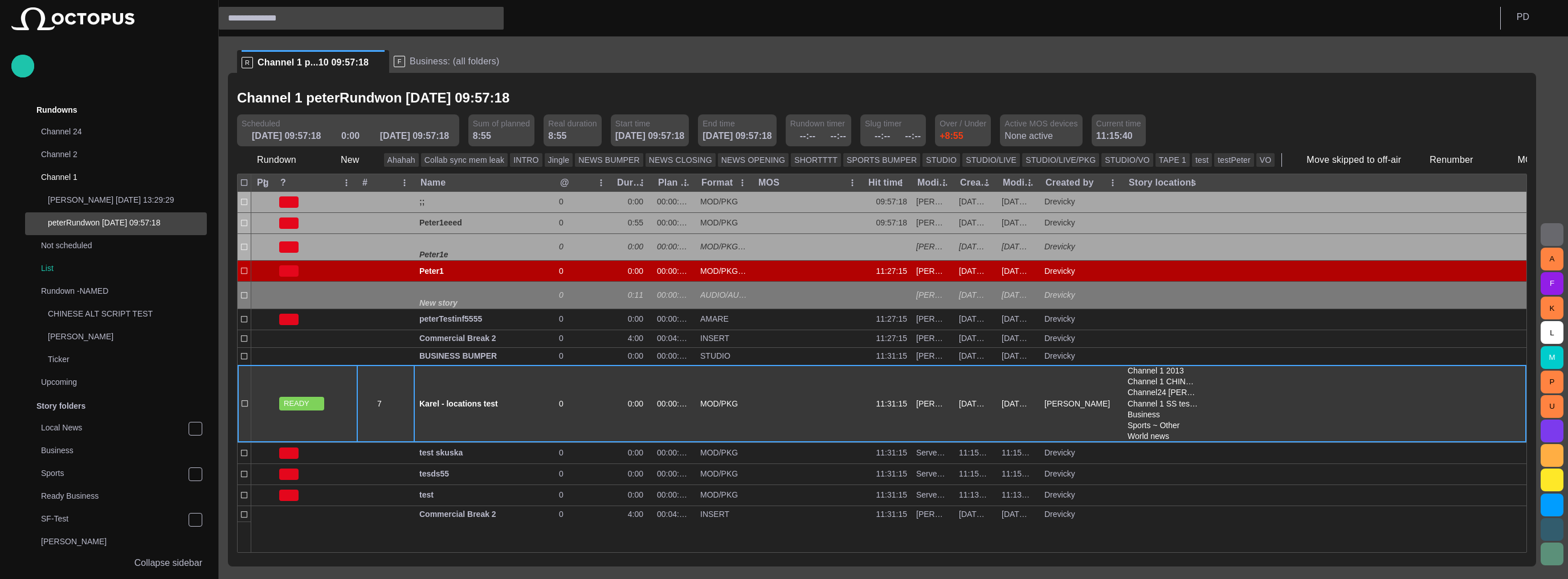
click at [406, 404] on span "button" at bounding box center [407, 404] width 10 height 10
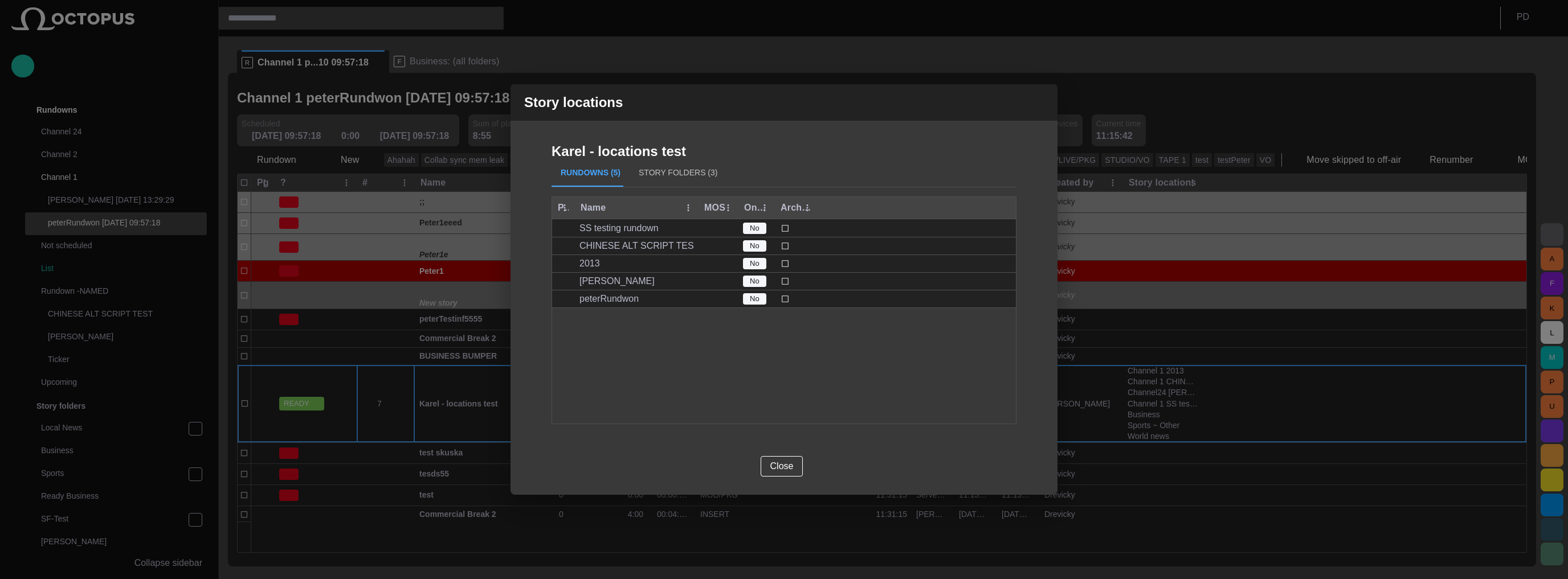
click at [1052, 106] on div "Story locations" at bounding box center [784, 103] width 547 height 36
drag, startPoint x: 1041, startPoint y: 99, endPoint x: 1030, endPoint y: 99, distance: 11.0
click at [1038, 99] on span "button" at bounding box center [1041, 103] width 13 height 13
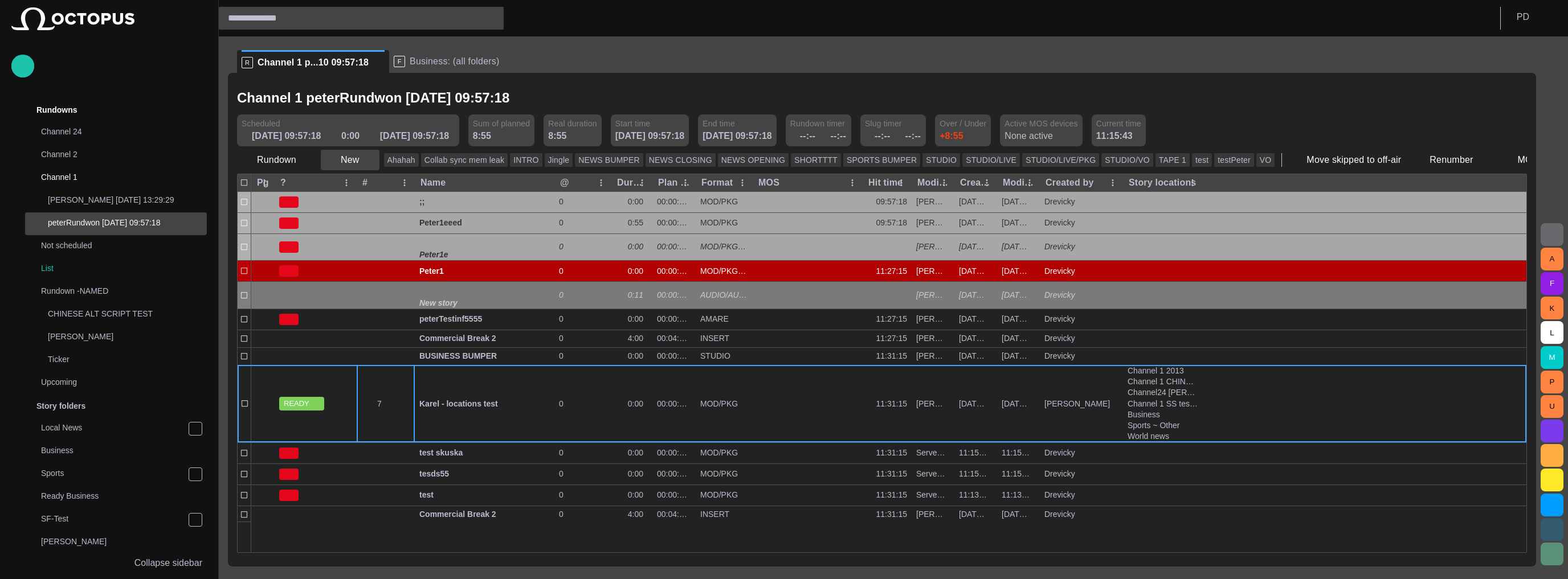
click at [330, 160] on span "button" at bounding box center [330, 160] width 11 height 11
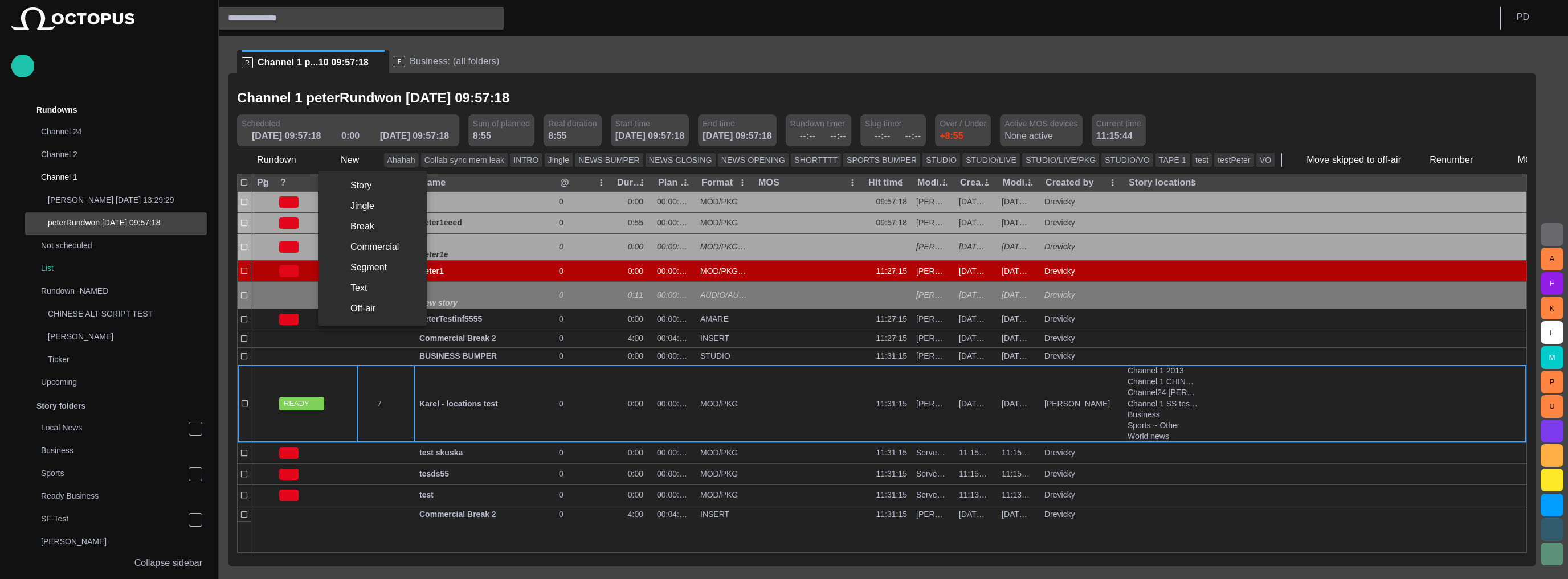
click at [347, 191] on li "Story" at bounding box center [373, 186] width 108 height 21
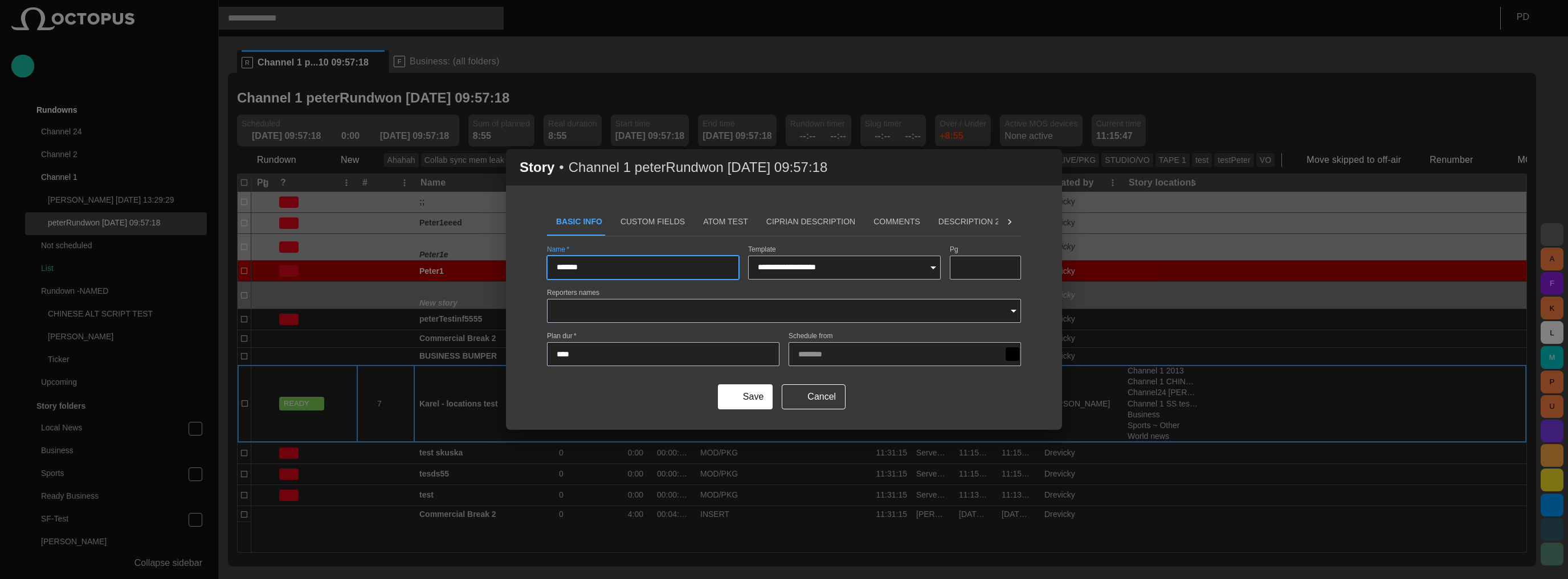
type input "*******"
click at [764, 396] on button "Save" at bounding box center [745, 396] width 55 height 25
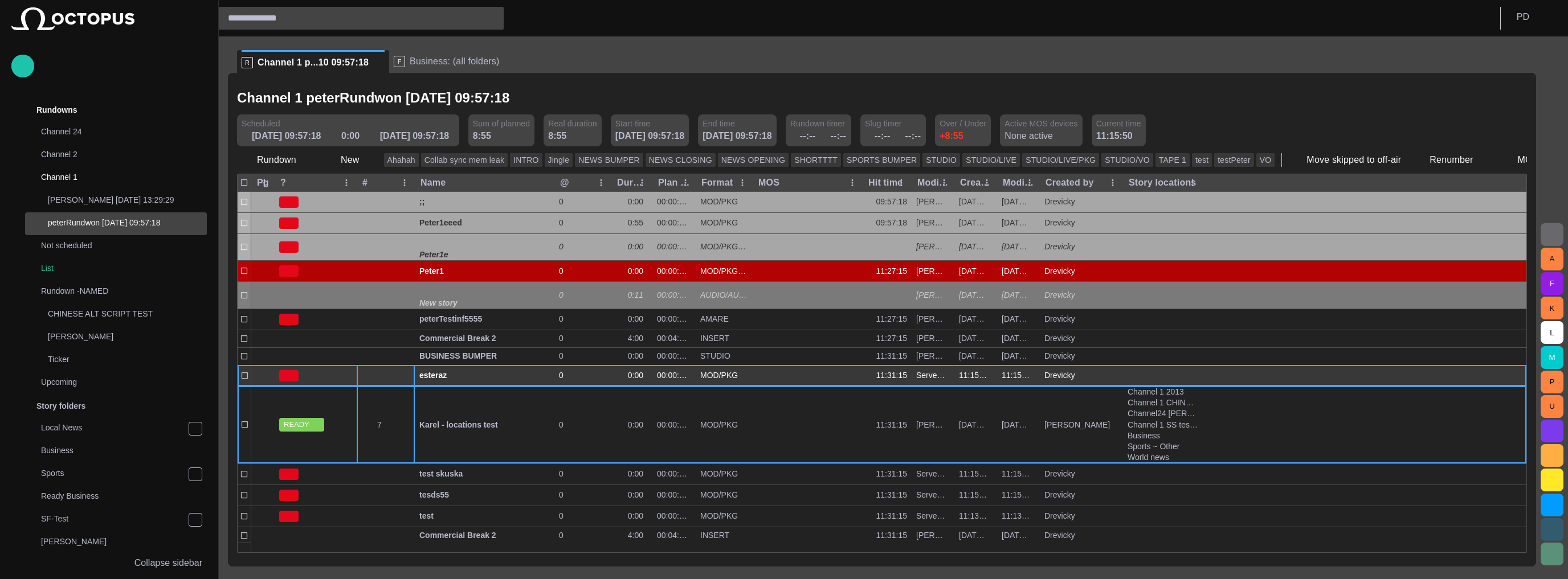
click at [366, 380] on div at bounding box center [385, 376] width 58 height 21
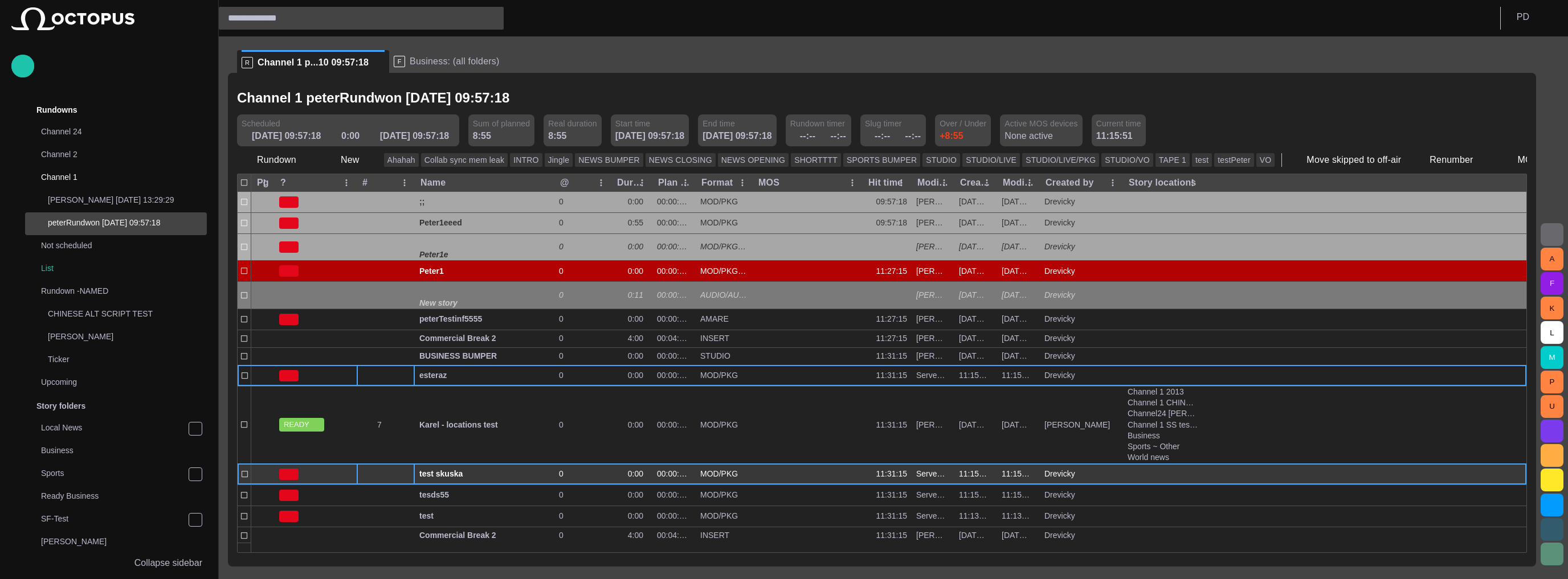
click at [387, 474] on div at bounding box center [385, 474] width 58 height 21
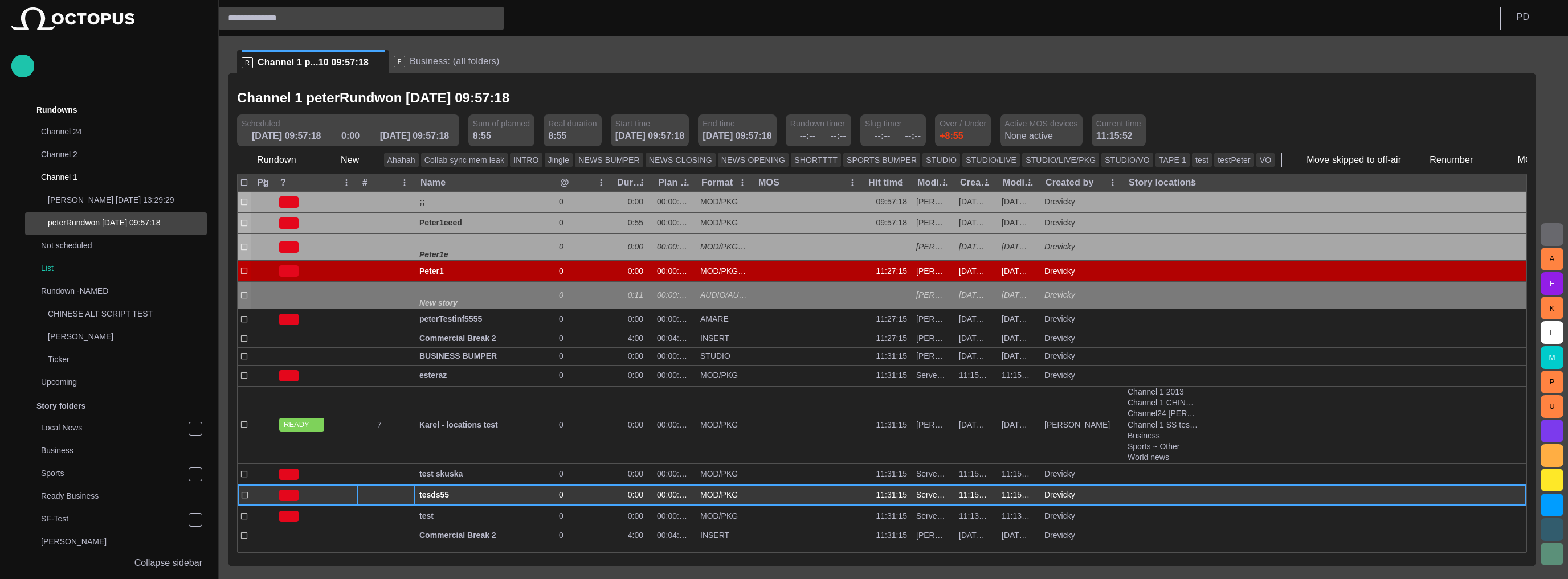
click at [395, 494] on div at bounding box center [385, 495] width 58 height 21
